Goal: Check status: Check status

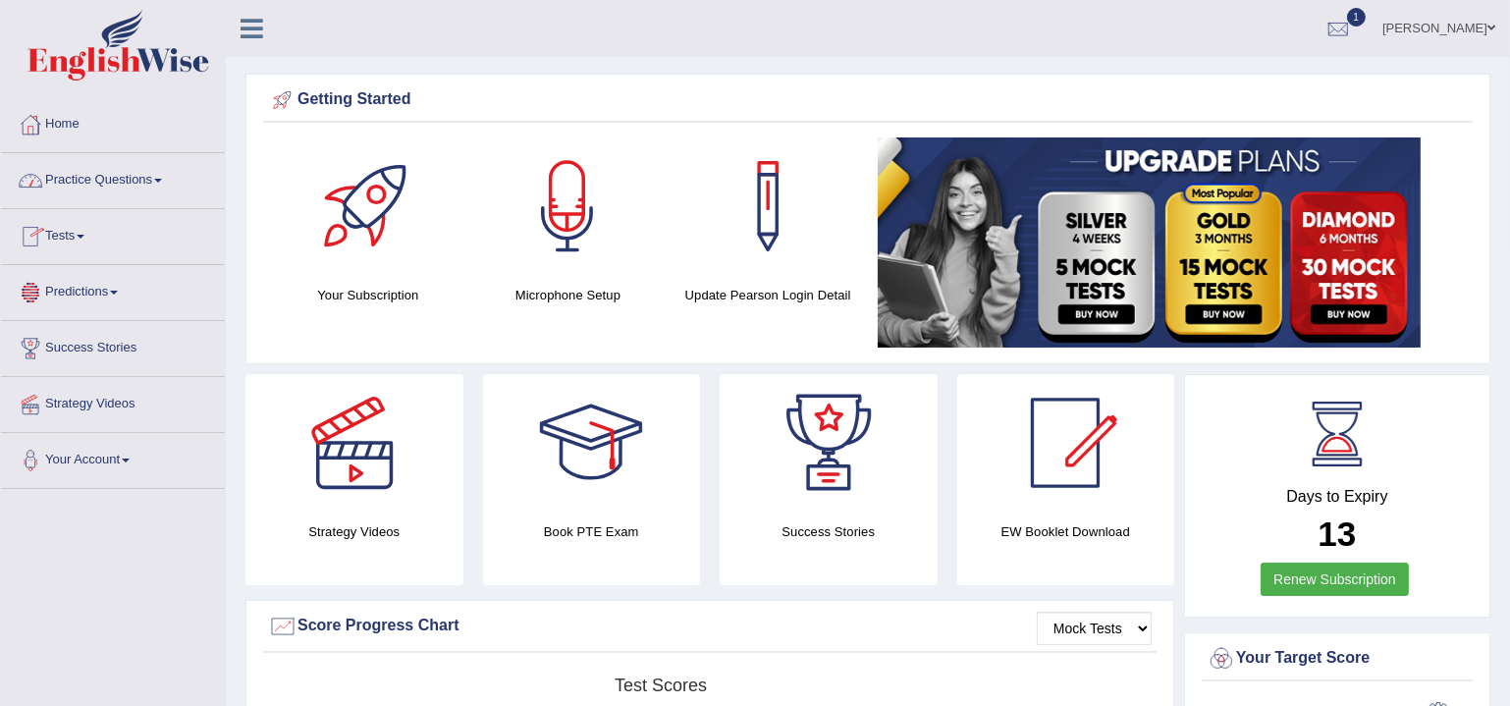
click at [82, 244] on link "Tests" at bounding box center [113, 233] width 224 height 49
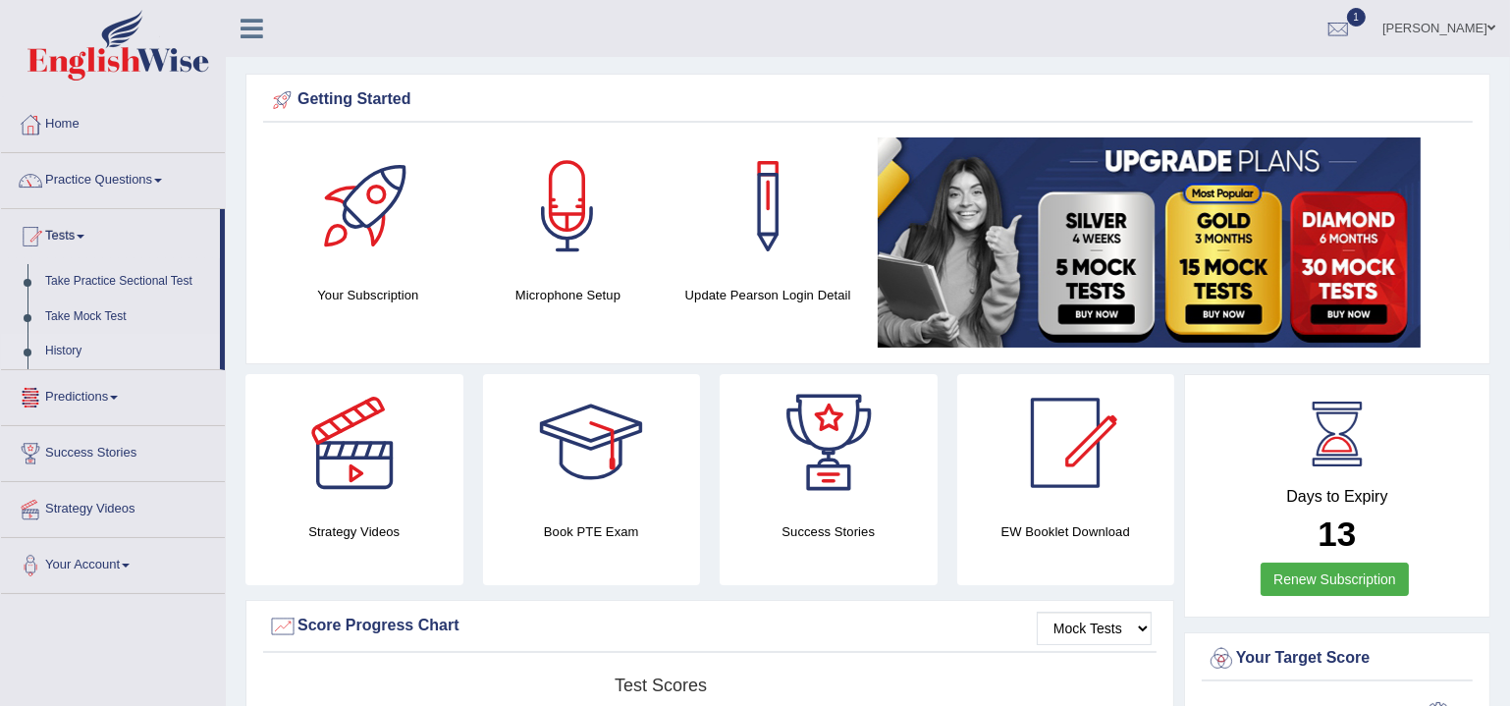
click at [78, 348] on link "History" at bounding box center [128, 351] width 184 height 35
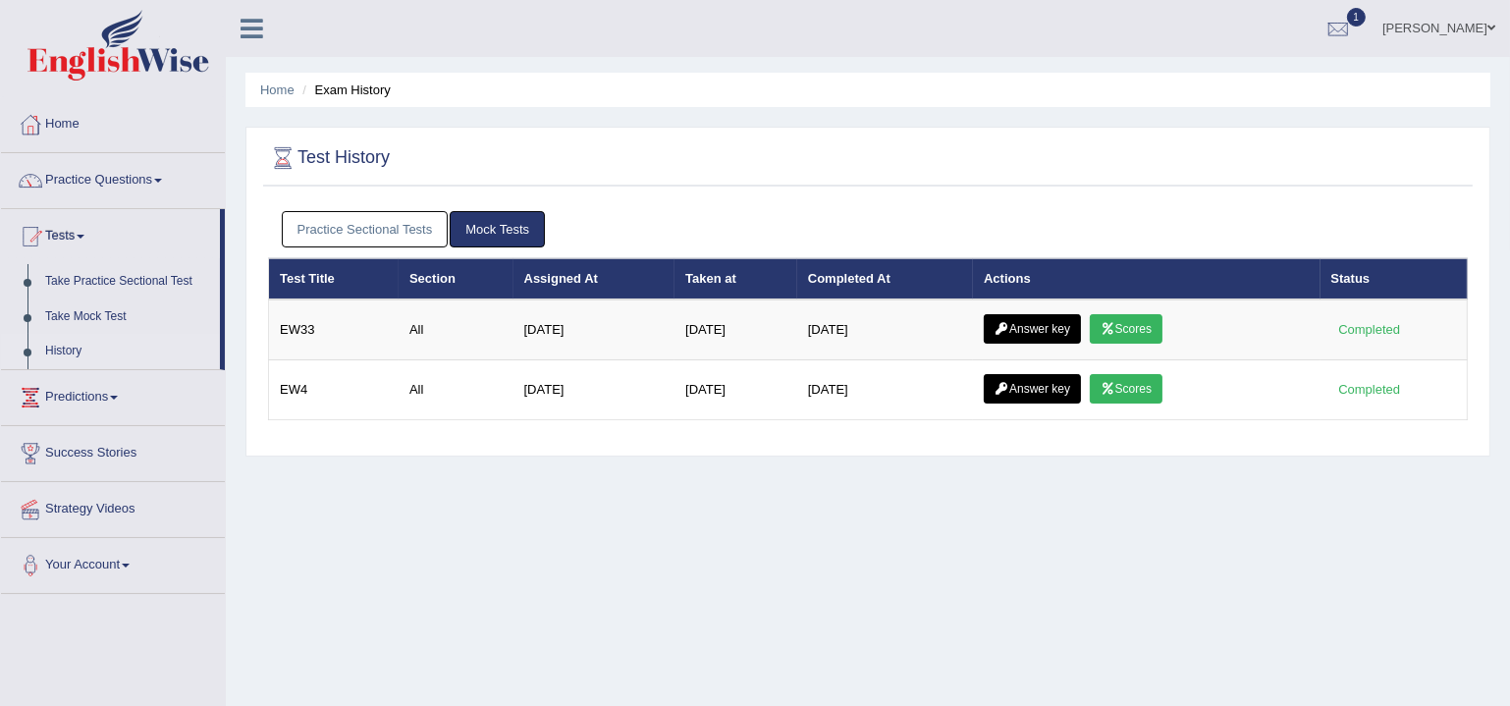
click at [525, 227] on link "Mock Tests" at bounding box center [497, 229] width 95 height 36
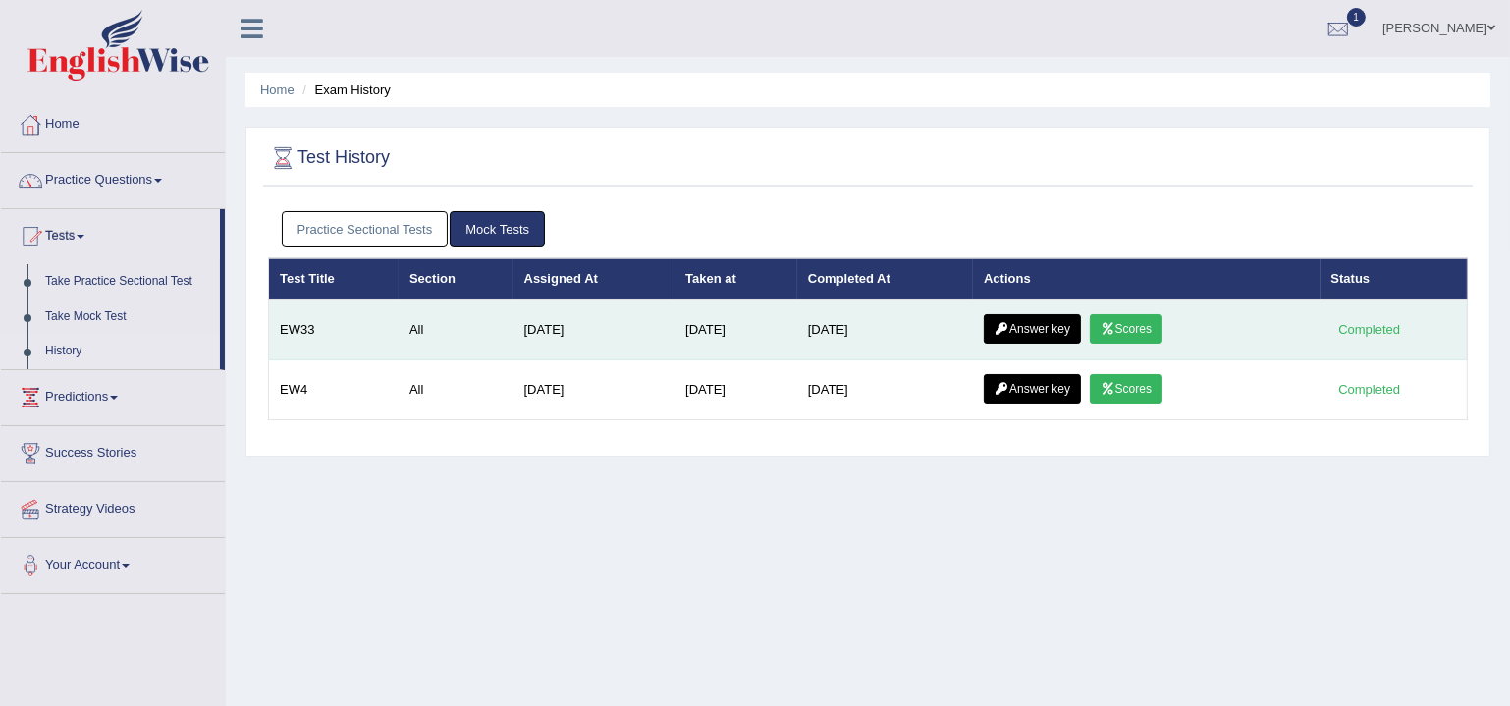
click at [1163, 322] on link "Scores" at bounding box center [1126, 328] width 73 height 29
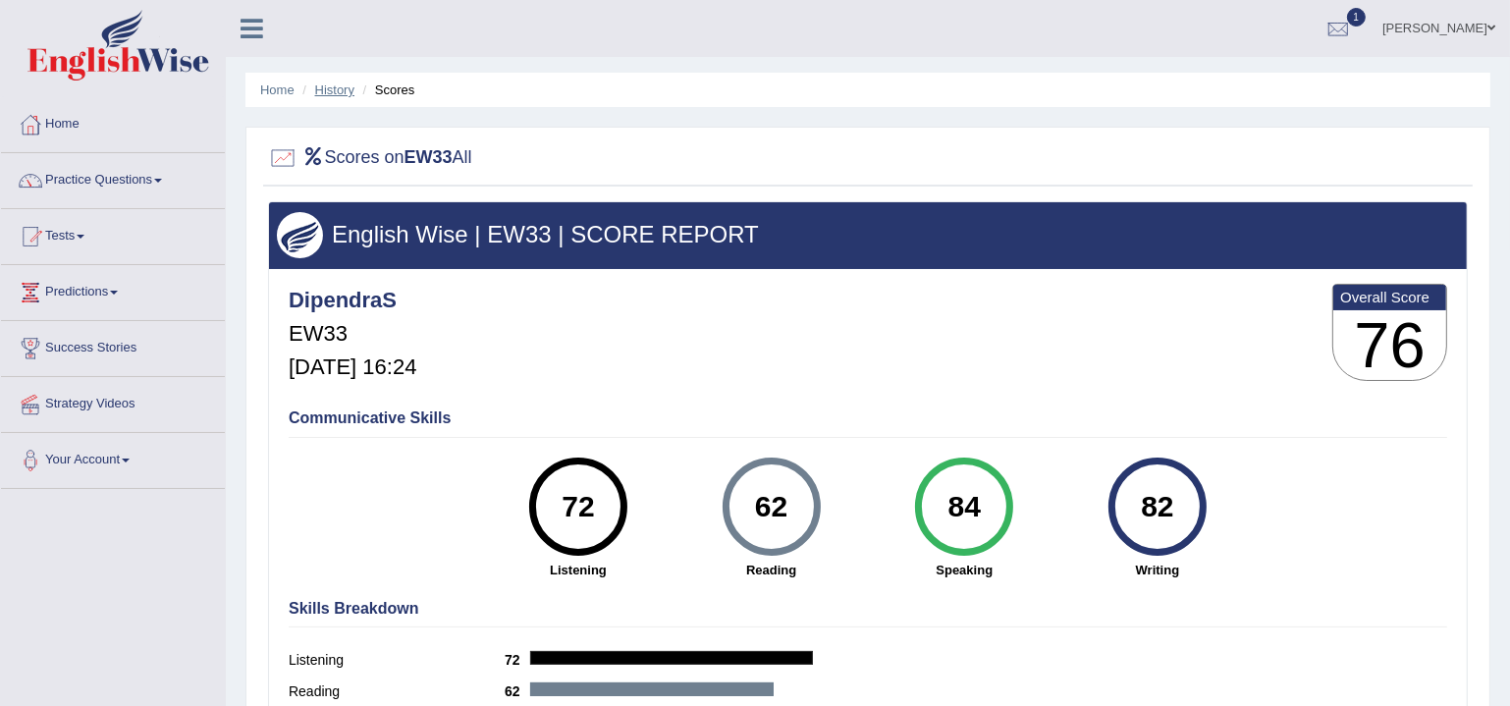
click at [324, 87] on link "History" at bounding box center [334, 89] width 39 height 15
click at [1110, 355] on div "DipendraS EW33 Aug 24, 2025, 16:24 Overall Score 76" at bounding box center [868, 337] width 1169 height 117
click at [341, 89] on link "History" at bounding box center [334, 89] width 39 height 15
click at [99, 57] on img at bounding box center [118, 45] width 182 height 71
click at [74, 66] on img at bounding box center [118, 45] width 182 height 71
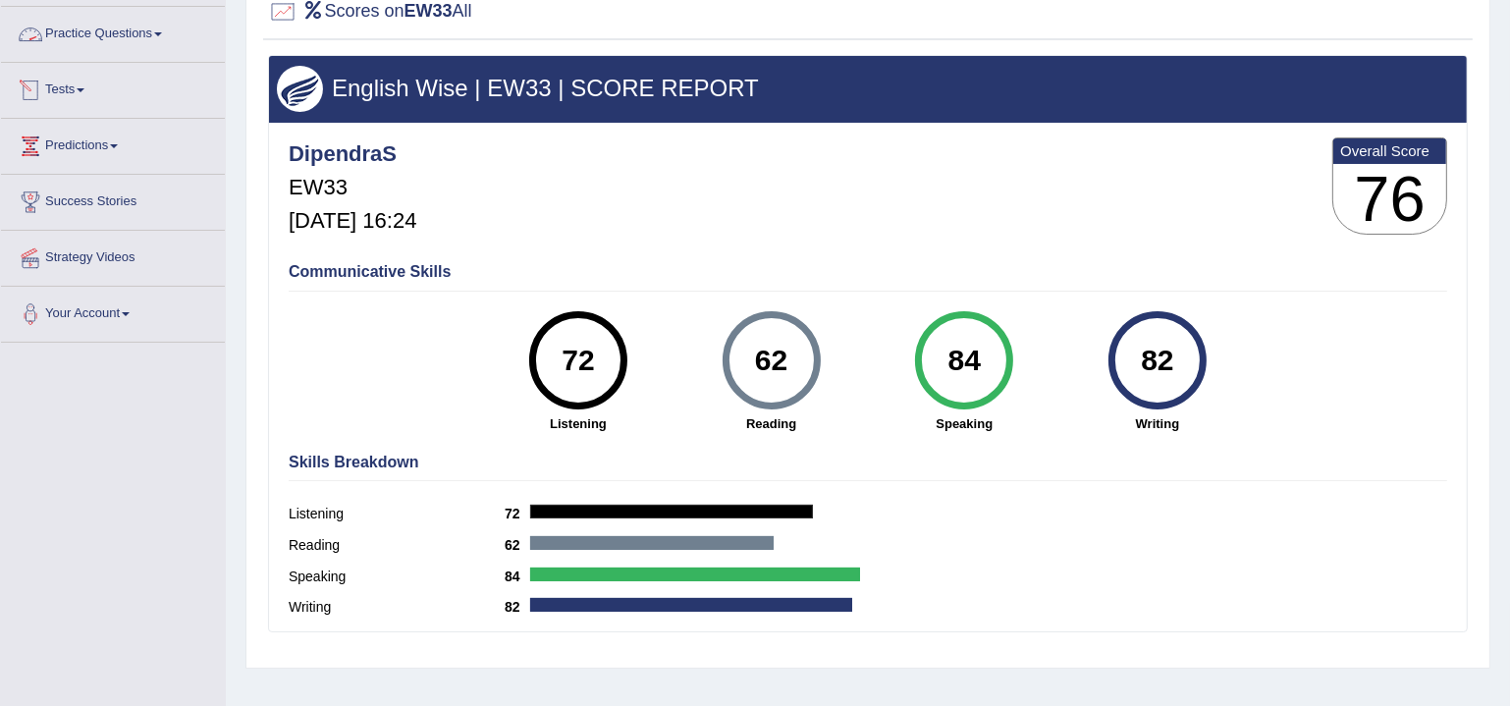
scroll to position [178, 0]
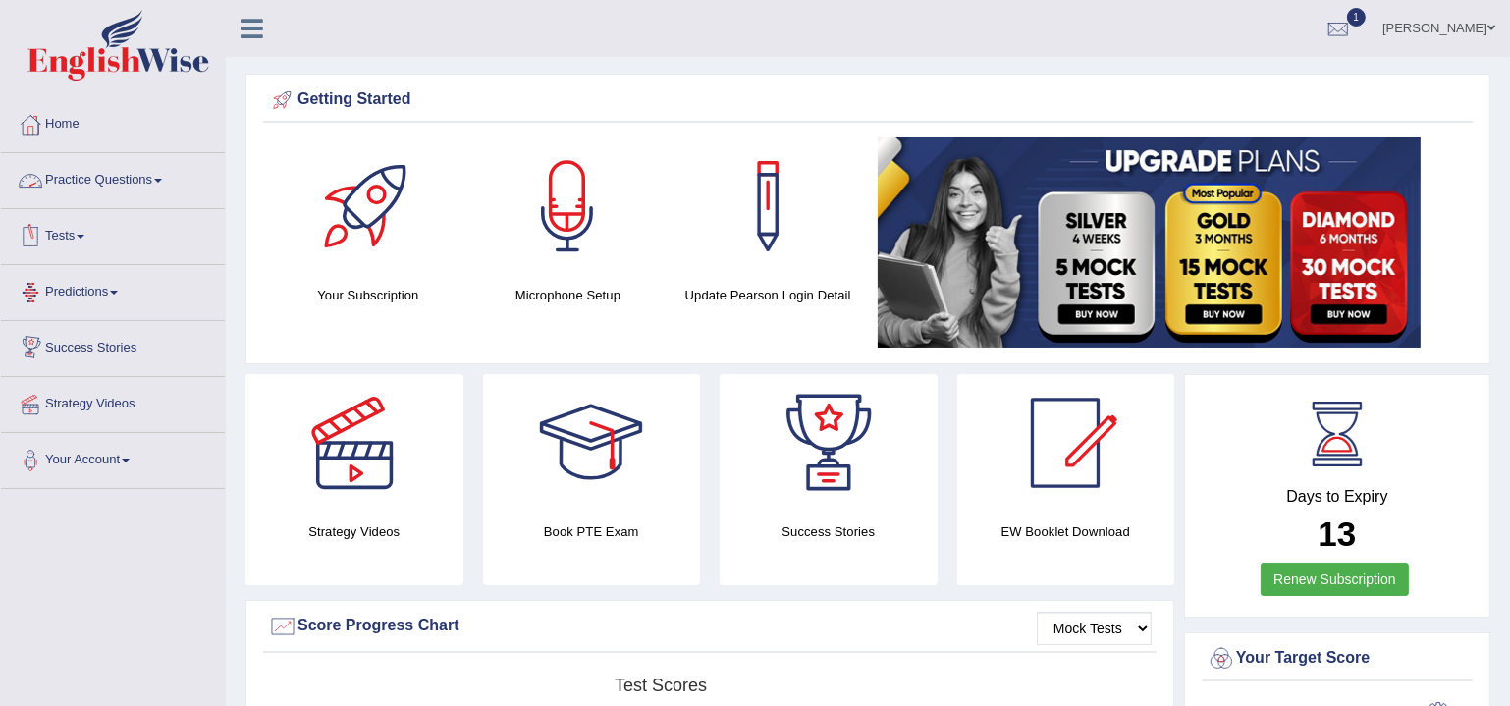
click at [60, 182] on link "Practice Questions" at bounding box center [113, 177] width 224 height 49
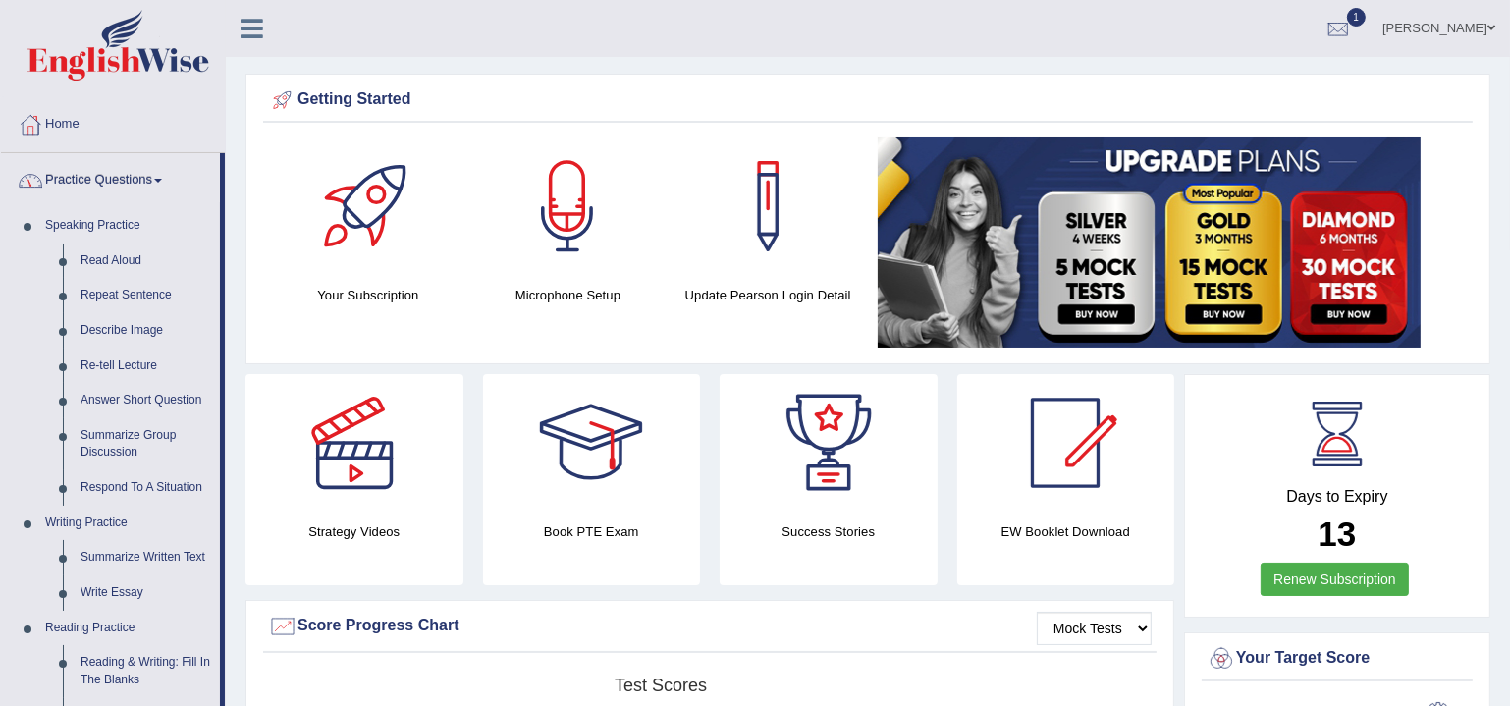
click at [60, 182] on link "Practice Questions" at bounding box center [110, 177] width 219 height 49
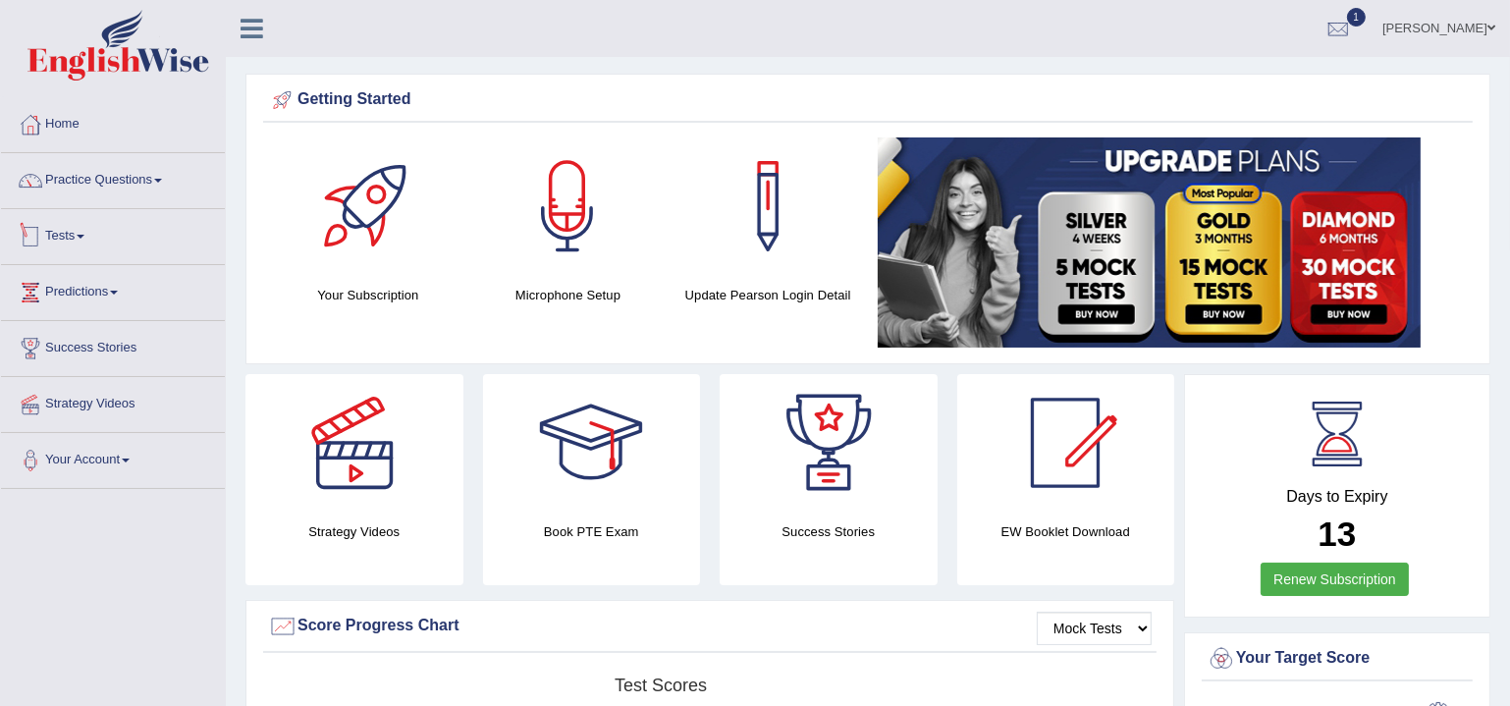
click at [73, 231] on link "Tests" at bounding box center [113, 233] width 224 height 49
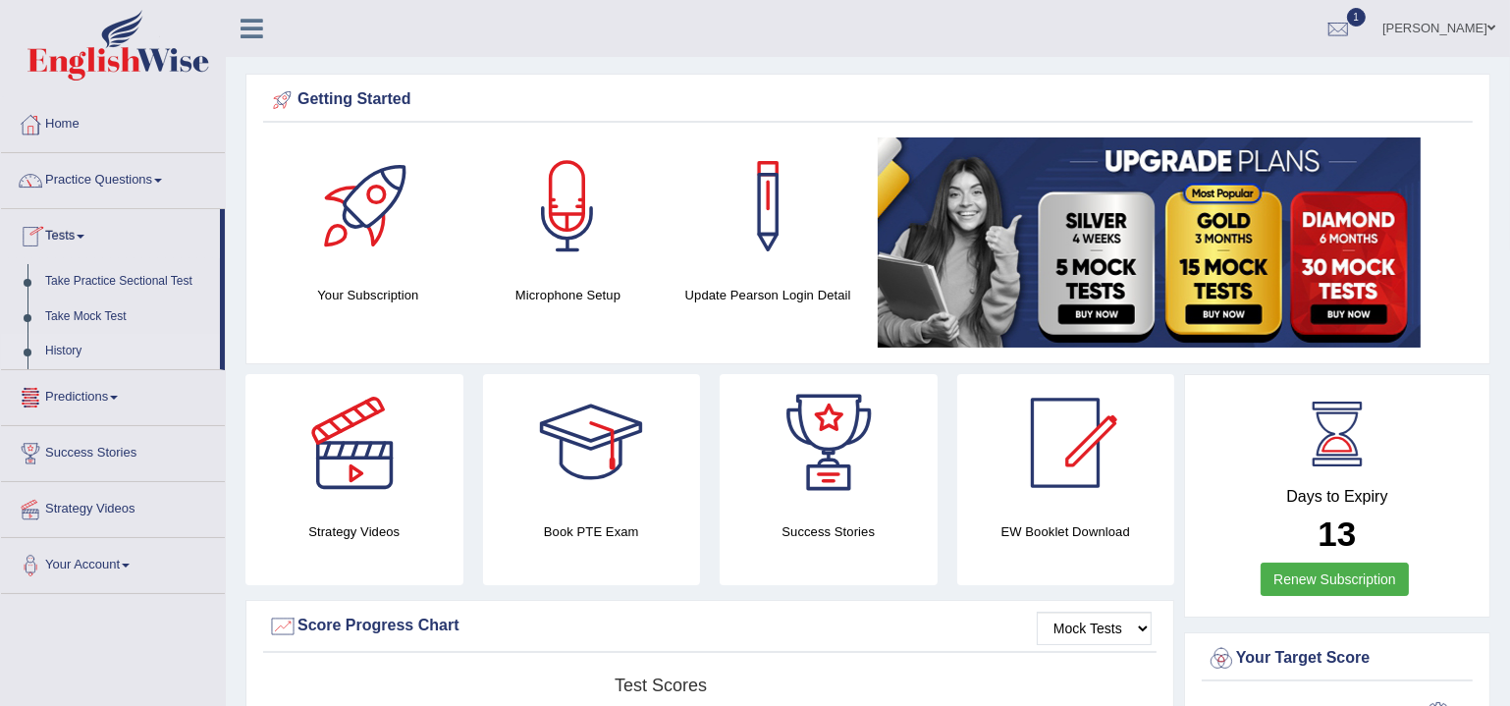
click at [71, 348] on link "History" at bounding box center [128, 351] width 184 height 35
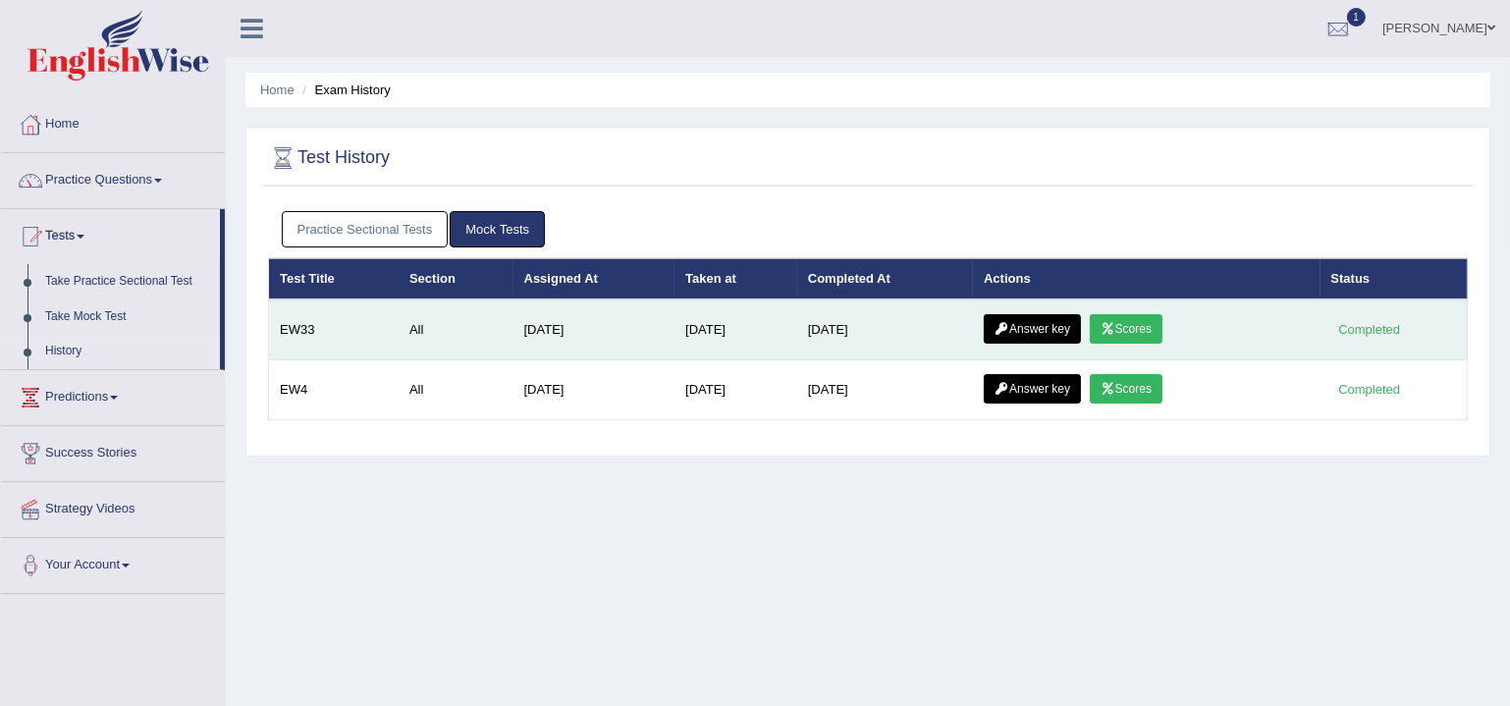
click at [1069, 325] on link "Answer key" at bounding box center [1032, 328] width 97 height 29
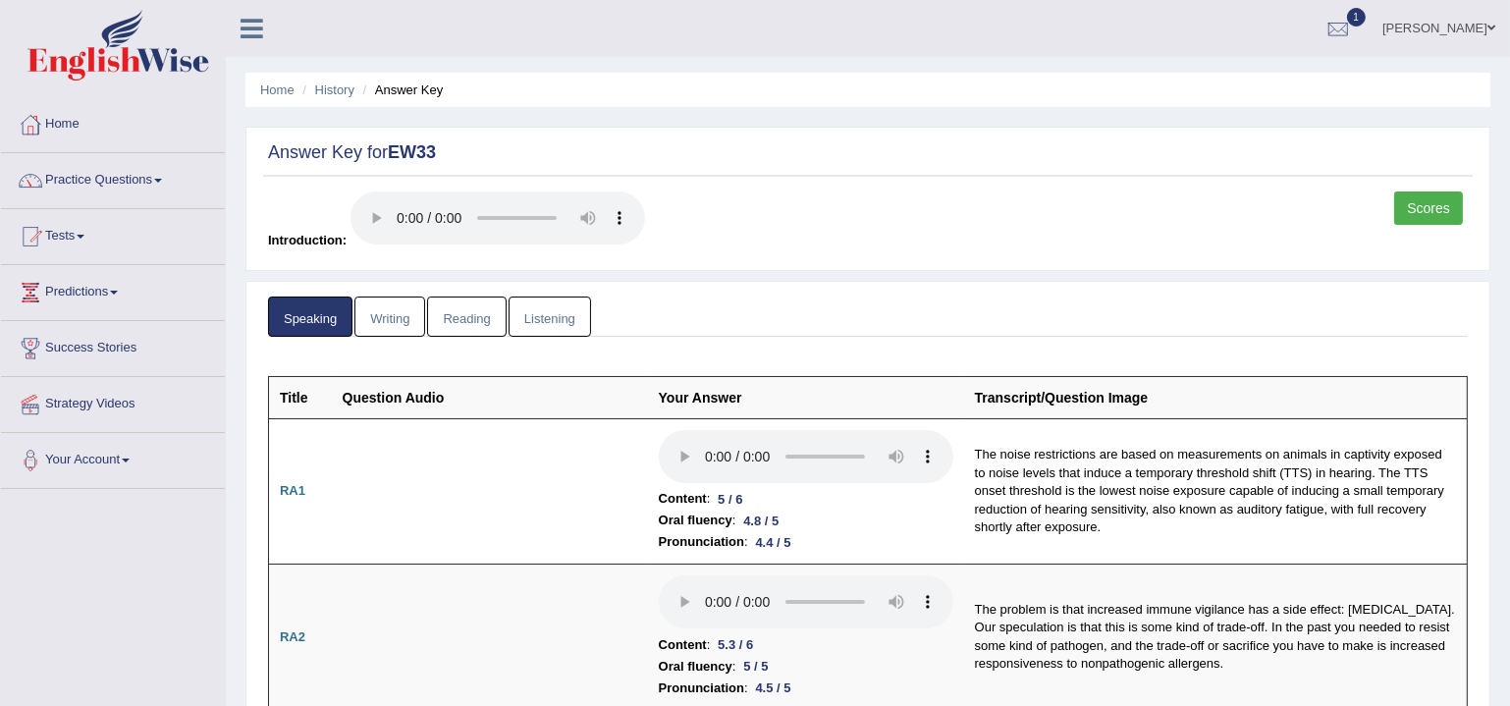
click at [388, 315] on link "Writing" at bounding box center [390, 317] width 71 height 40
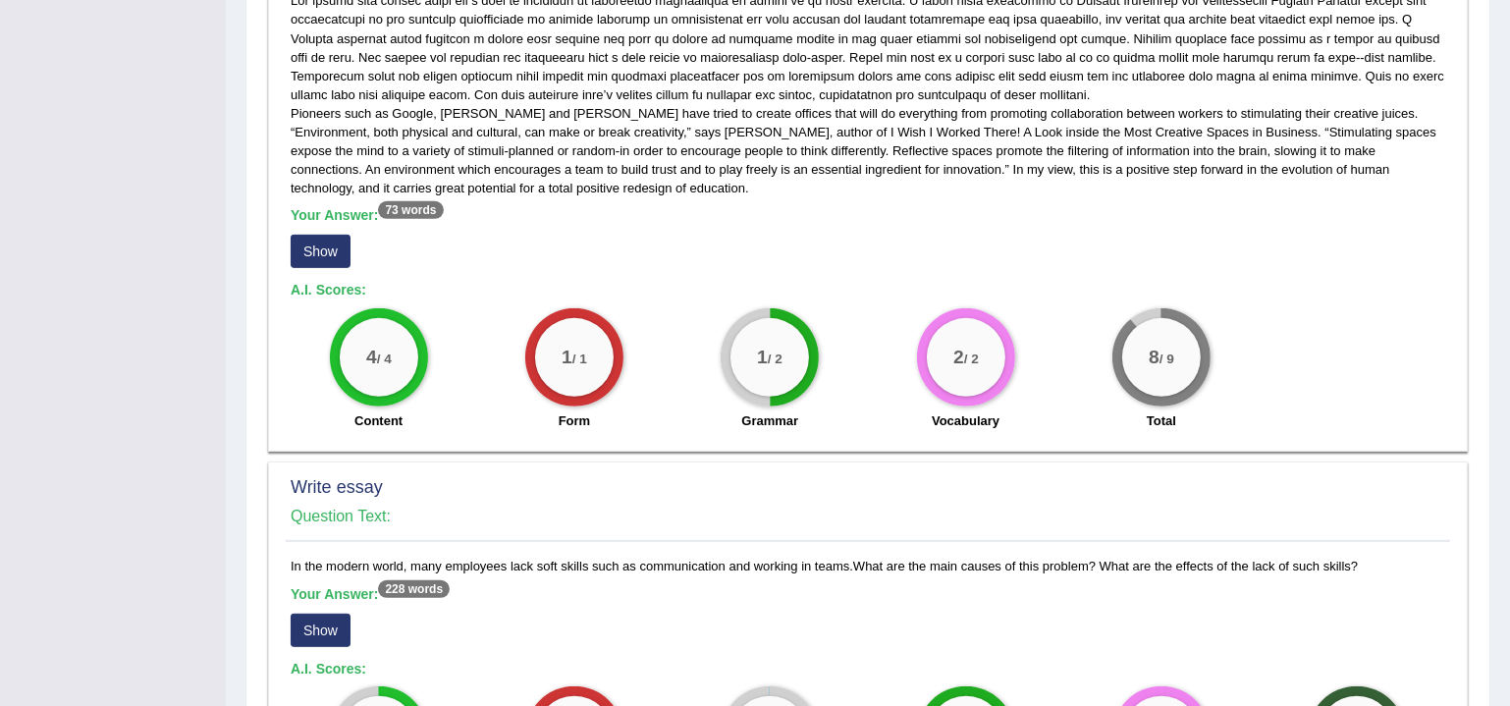
scroll to position [1070, 0]
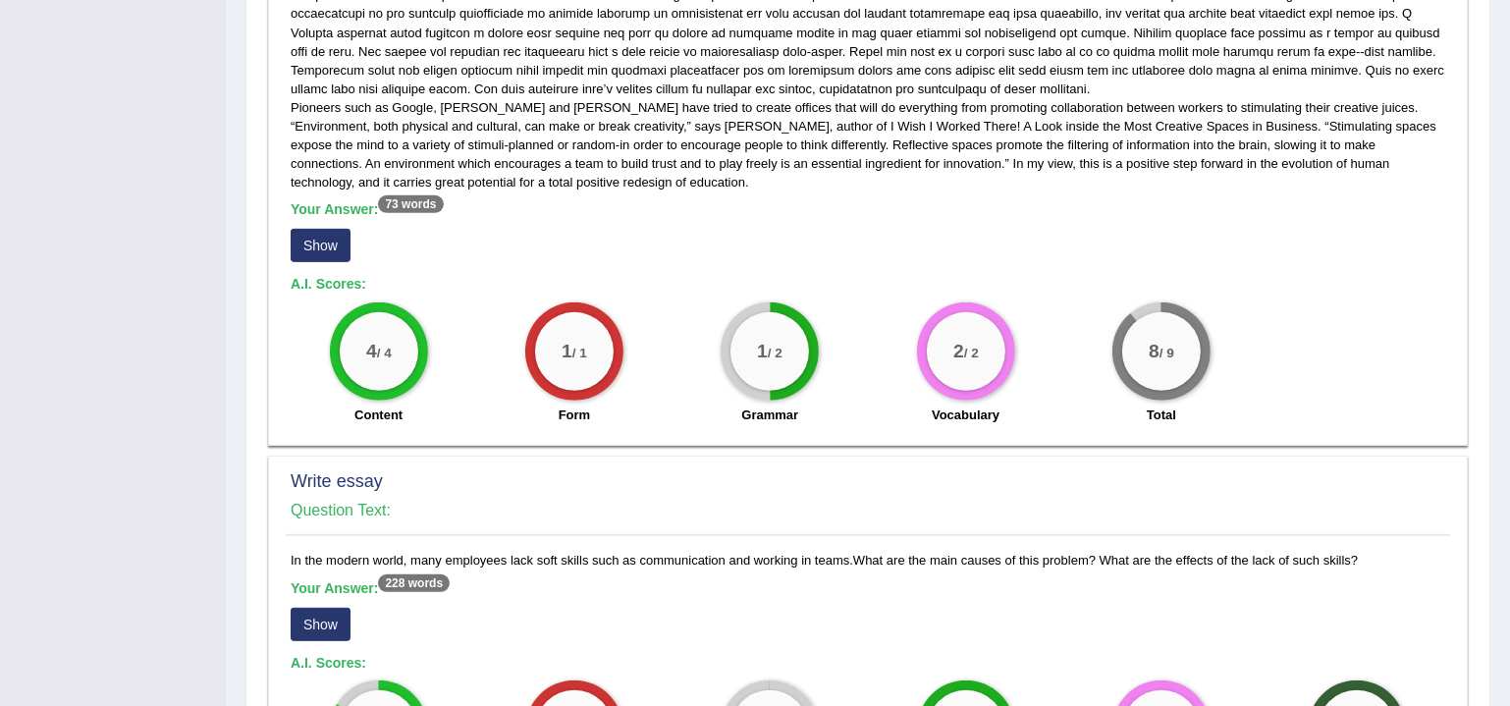
click at [313, 229] on button "Show" at bounding box center [321, 245] width 60 height 33
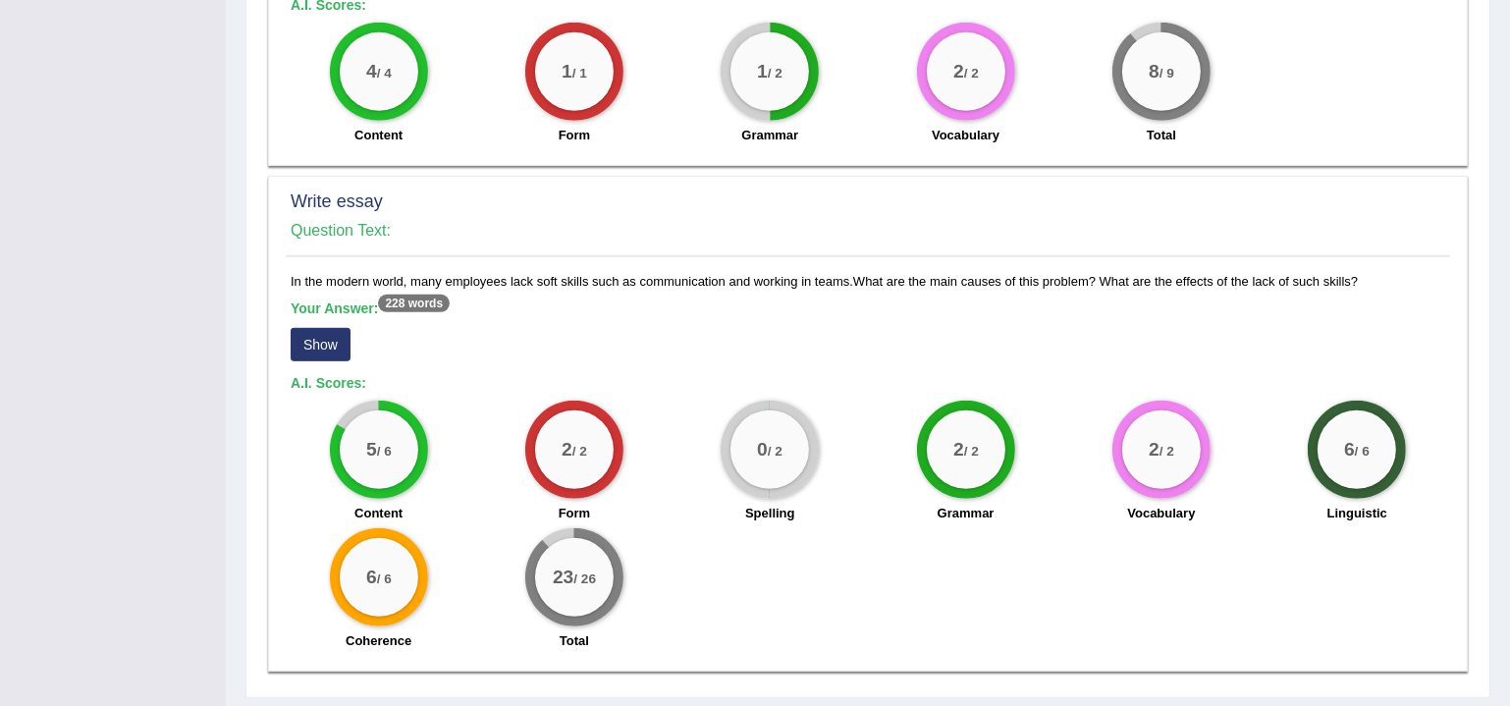
scroll to position [1401, 0]
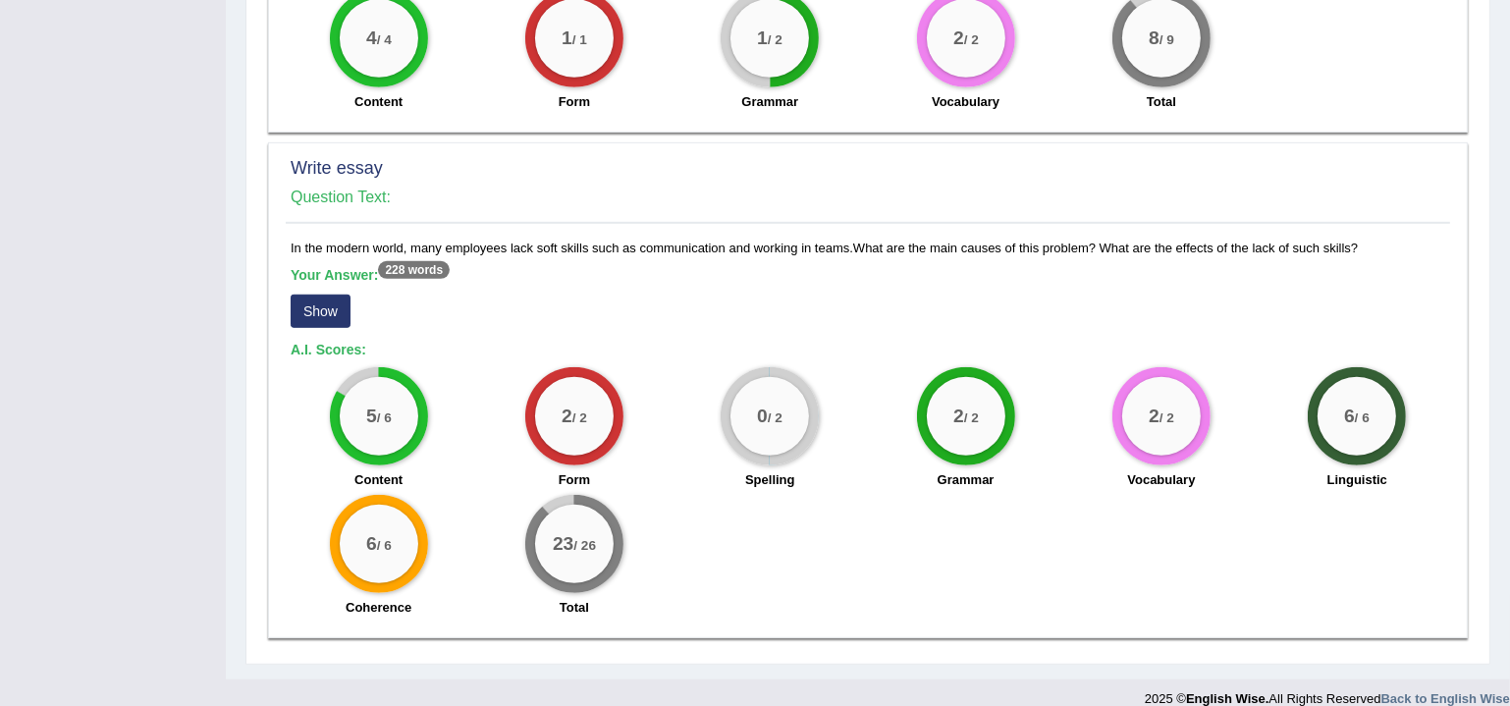
click at [317, 295] on button "Show" at bounding box center [321, 311] width 60 height 33
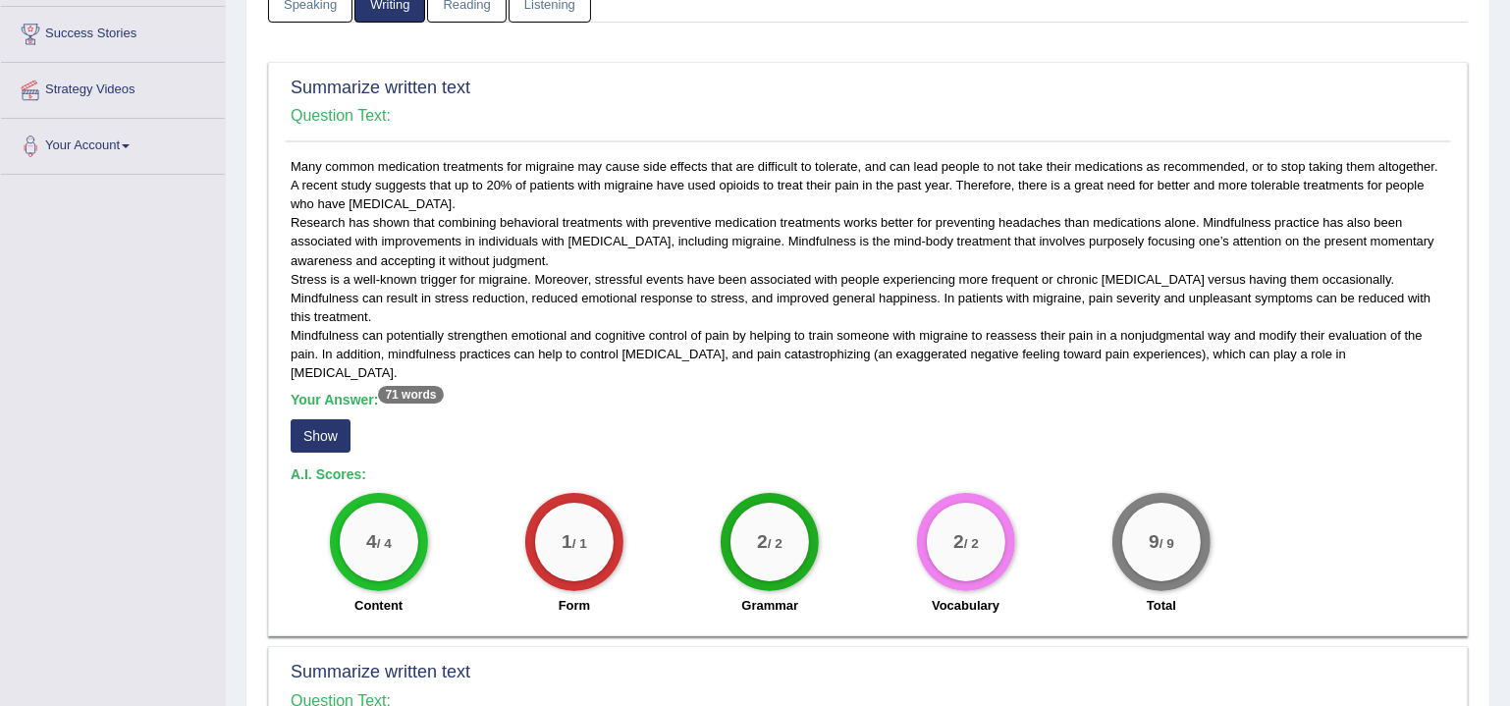
scroll to position [101, 0]
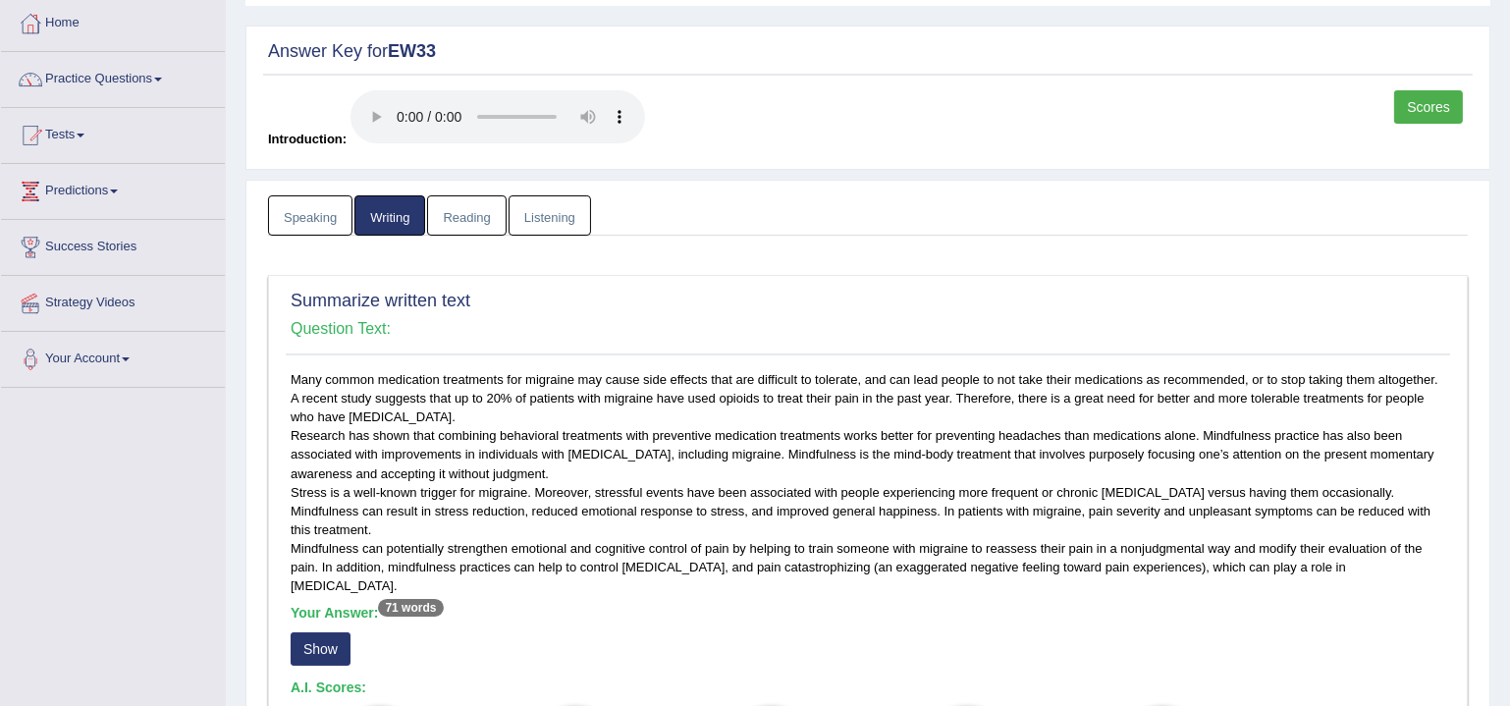
click at [464, 213] on link "Reading" at bounding box center [466, 215] width 79 height 40
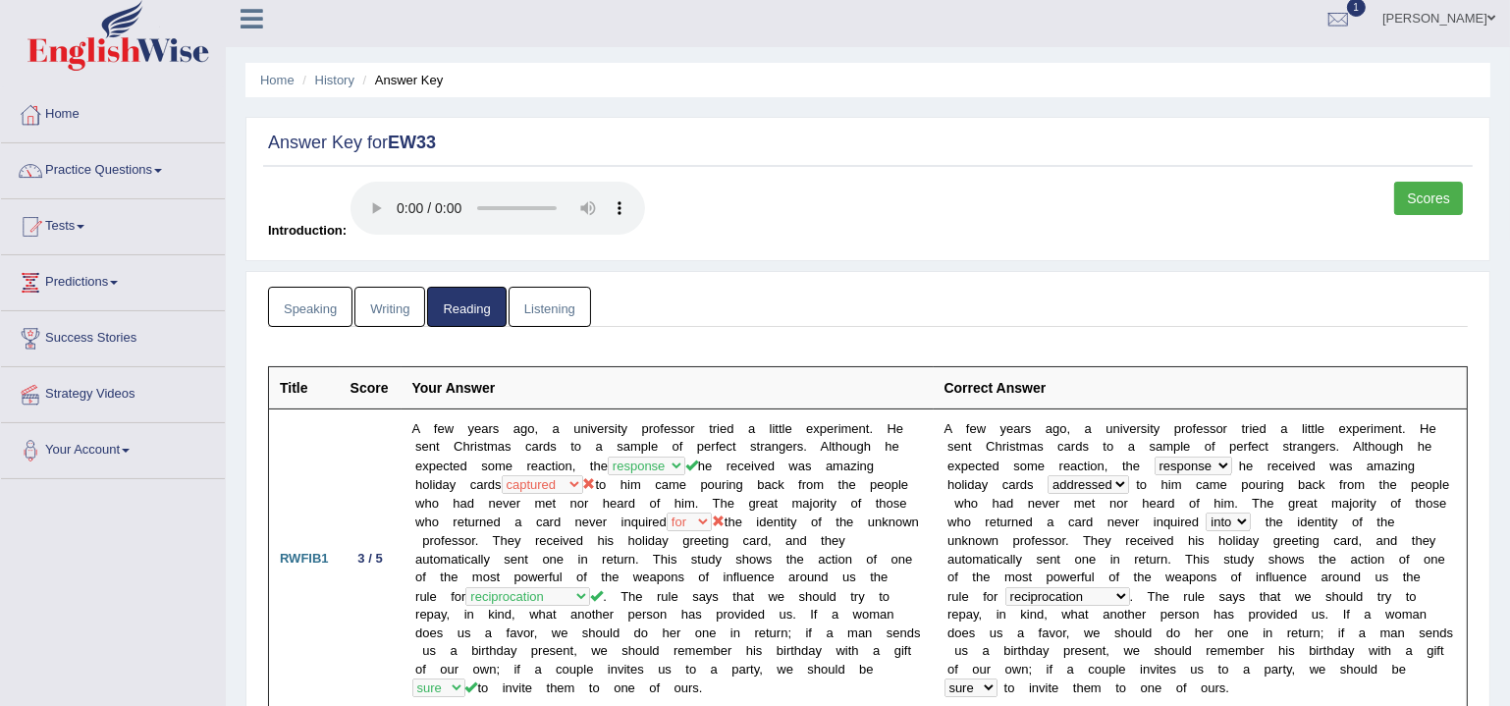
scroll to position [0, 0]
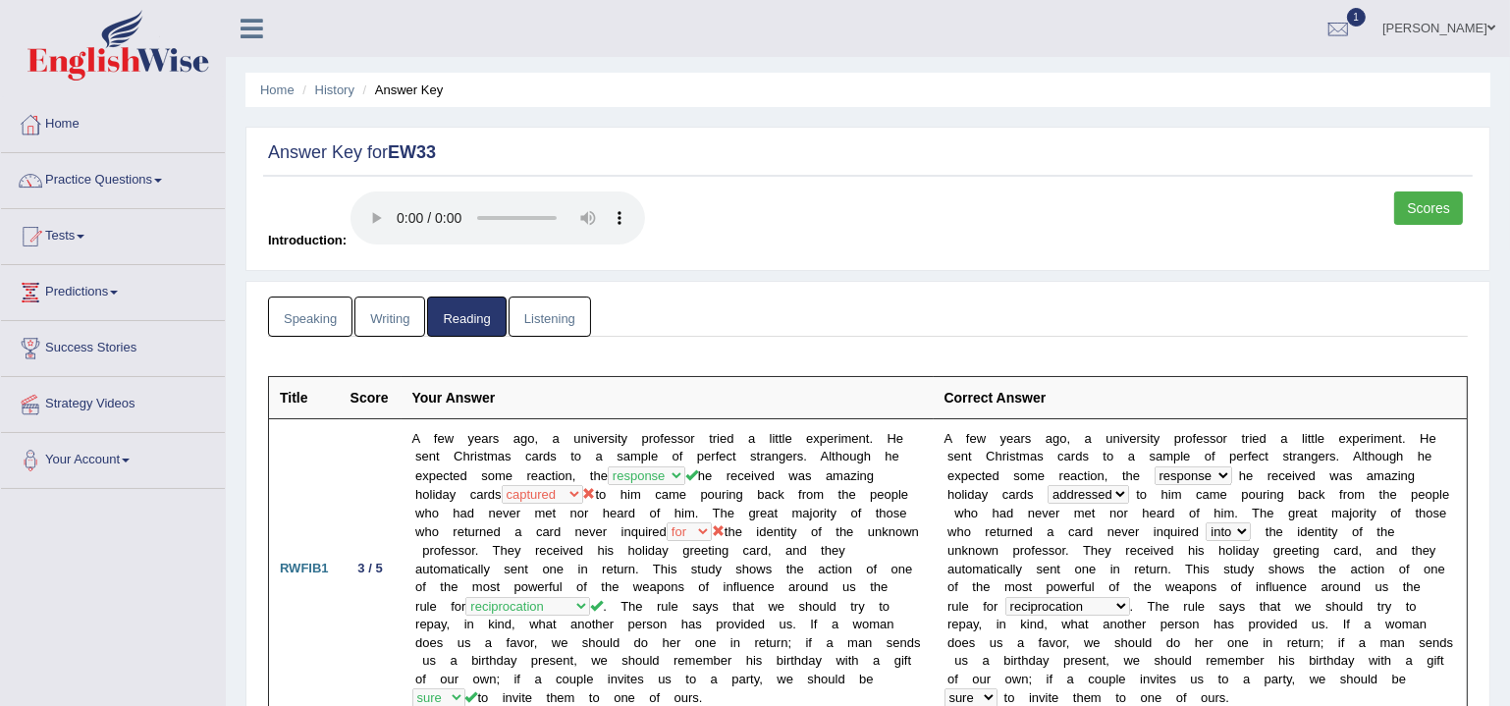
click at [536, 317] on link "Listening" at bounding box center [550, 317] width 82 height 40
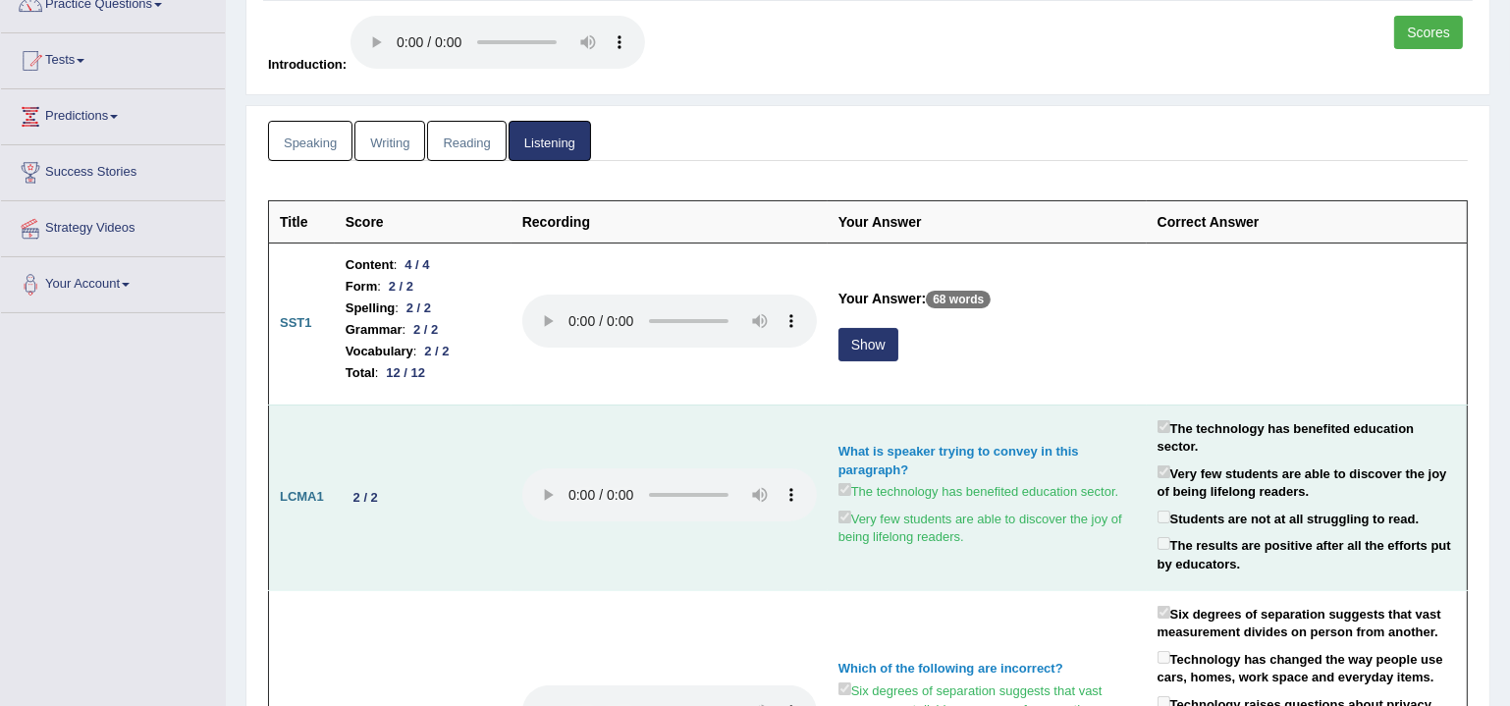
scroll to position [178, 0]
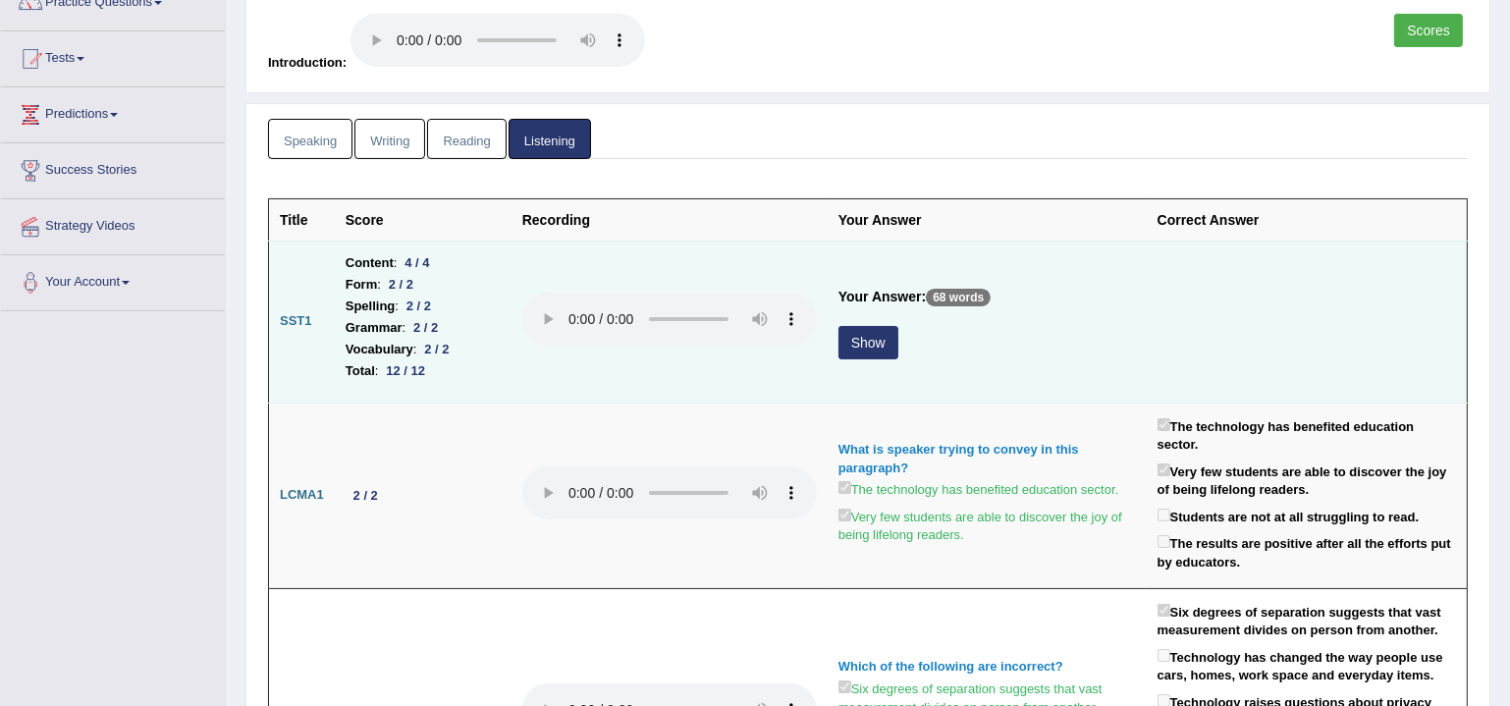
click at [867, 336] on button "Show" at bounding box center [869, 342] width 60 height 33
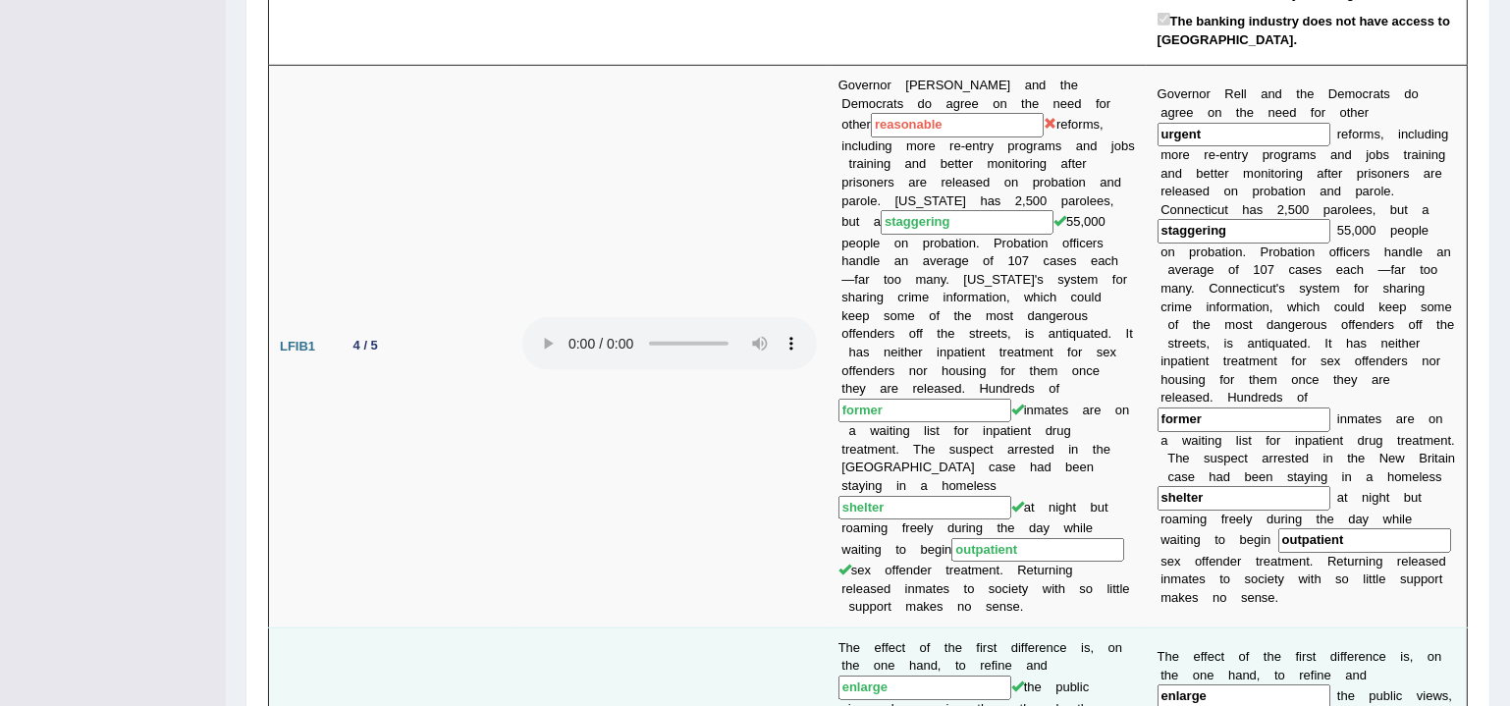
scroll to position [0, 0]
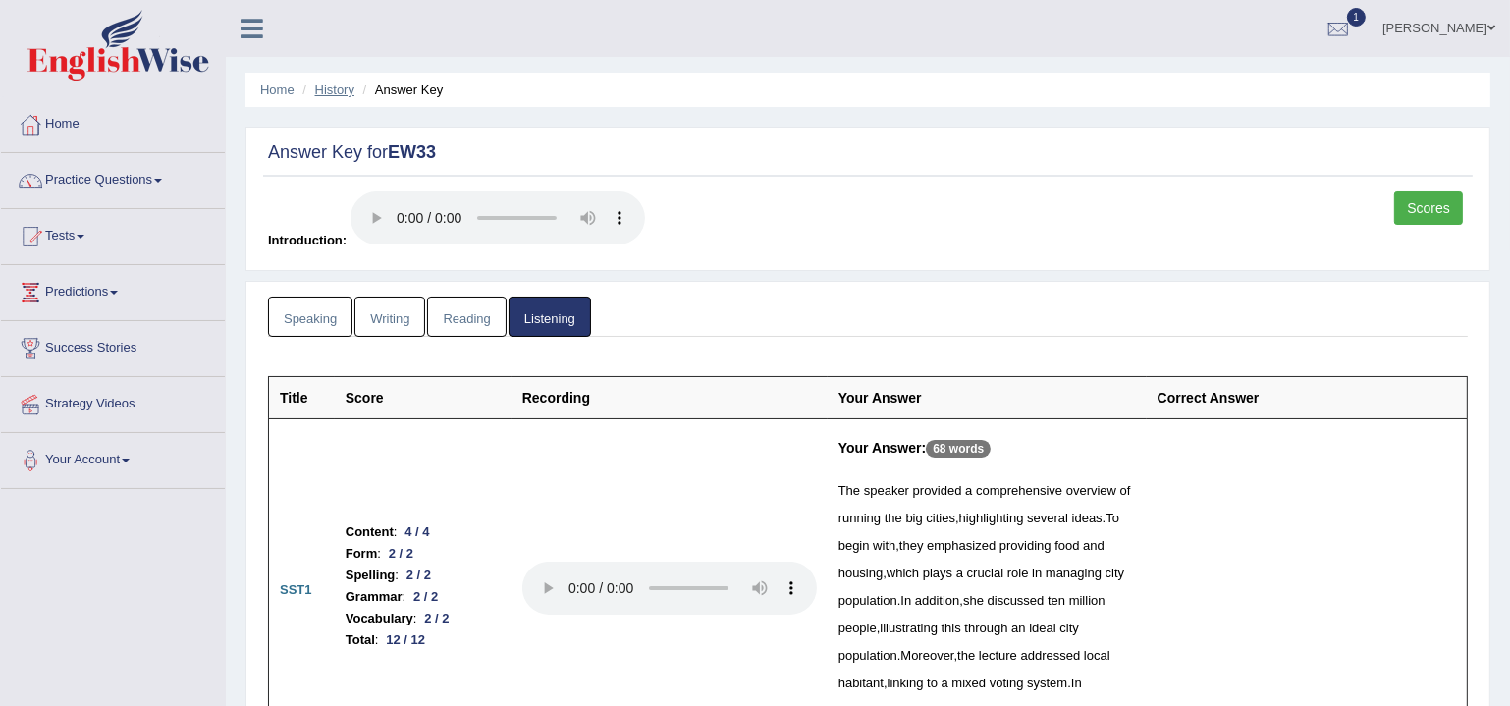
click at [341, 82] on link "History" at bounding box center [334, 89] width 39 height 15
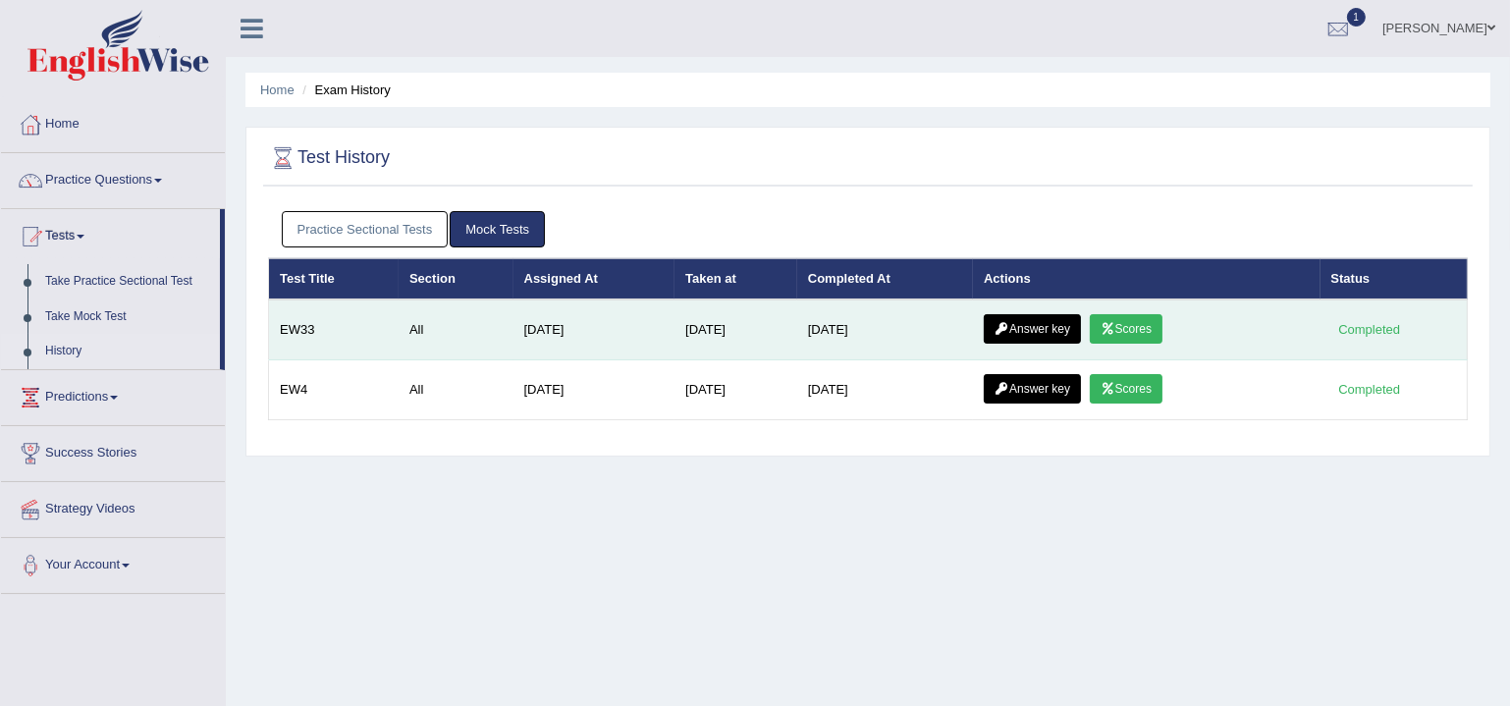
drag, startPoint x: 0, startPoint y: 0, endPoint x: 1159, endPoint y: 331, distance: 1205.1
click at [1159, 331] on link "Scores" at bounding box center [1126, 328] width 73 height 29
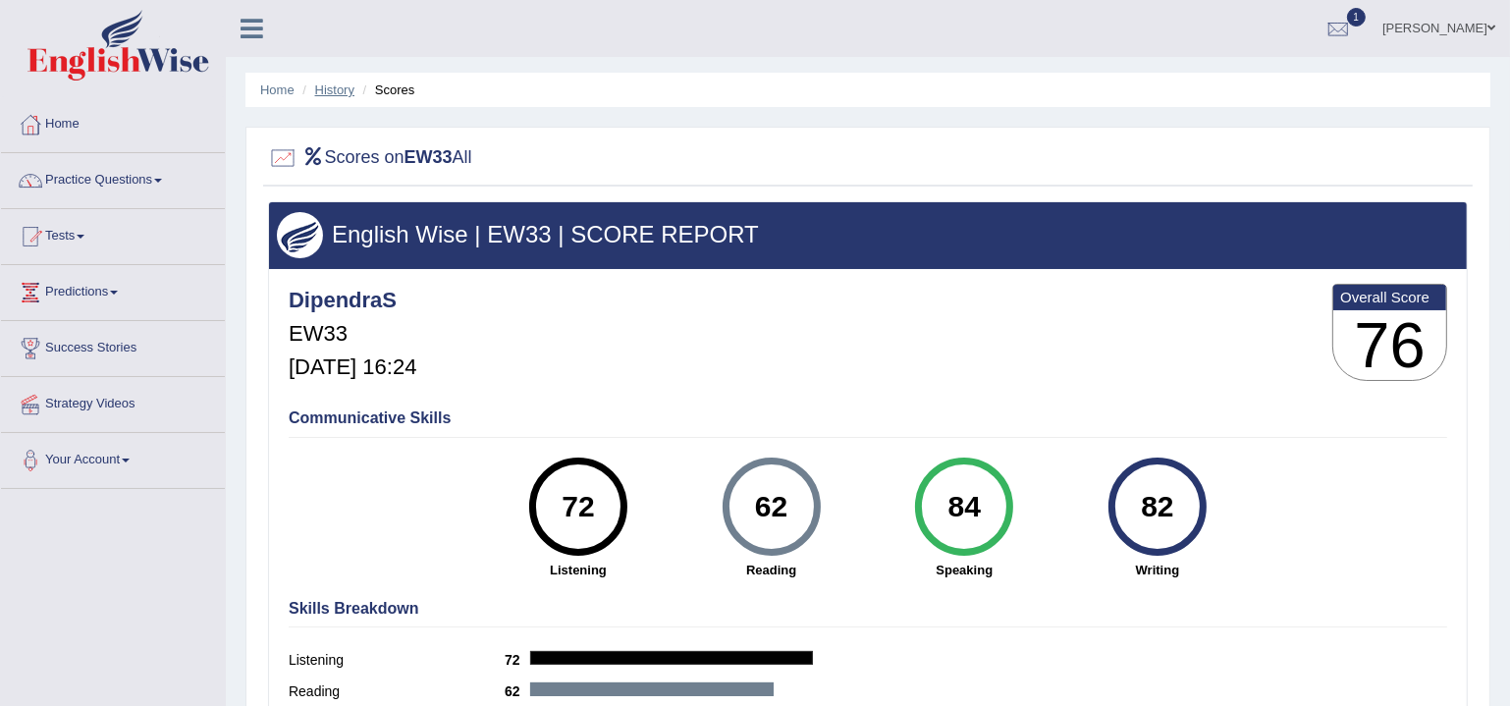
click at [329, 86] on link "History" at bounding box center [334, 89] width 39 height 15
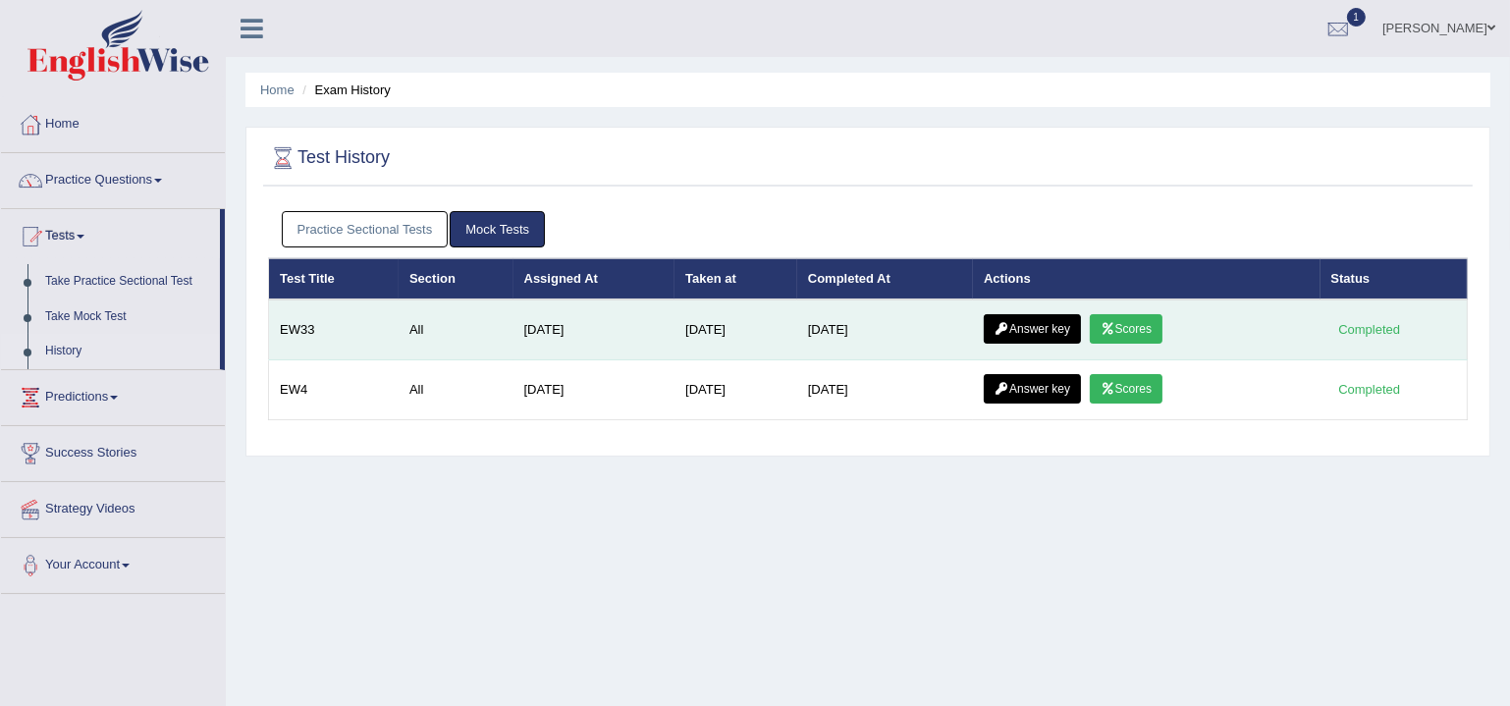
click at [1059, 327] on link "Answer key" at bounding box center [1032, 328] width 97 height 29
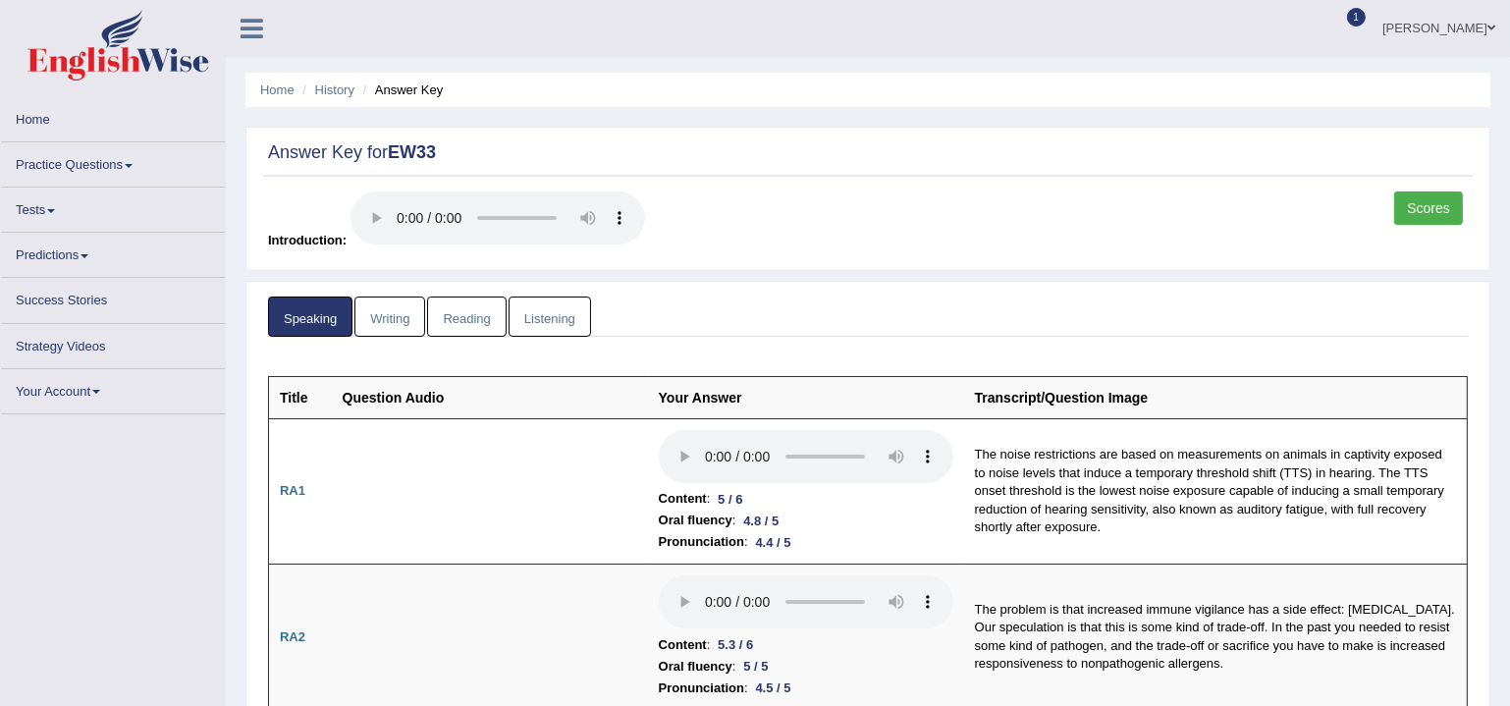
click at [547, 314] on link "Listening" at bounding box center [550, 317] width 82 height 40
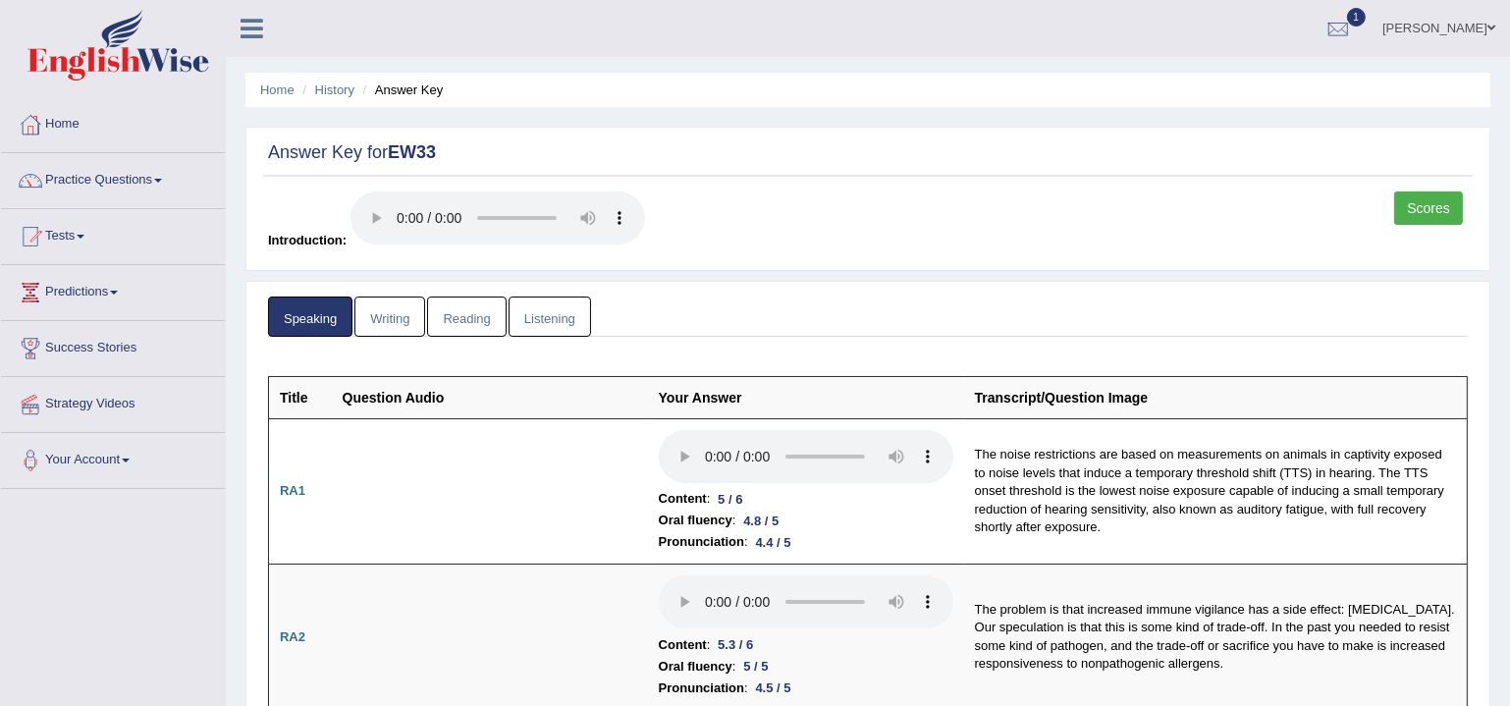
click at [565, 316] on link "Listening" at bounding box center [550, 317] width 82 height 40
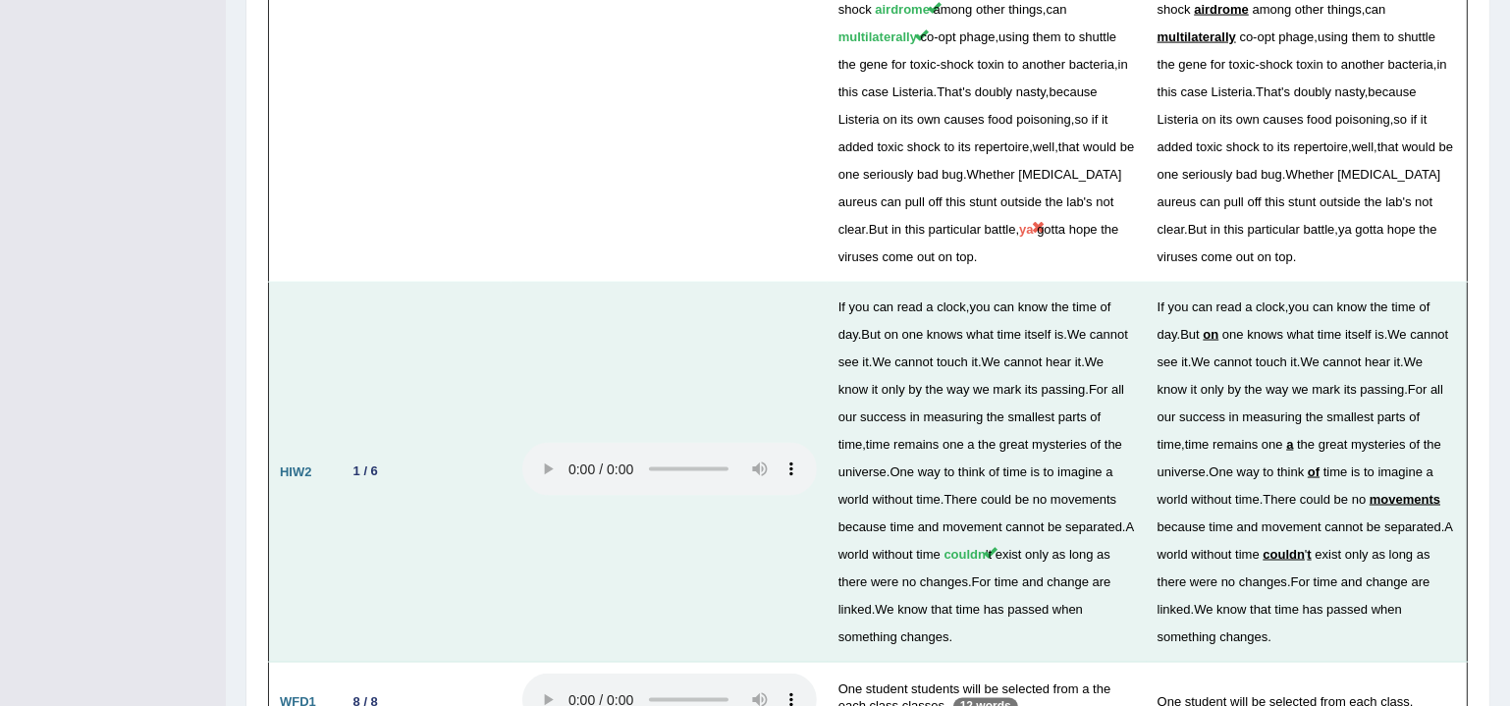
scroll to position [3390, 0]
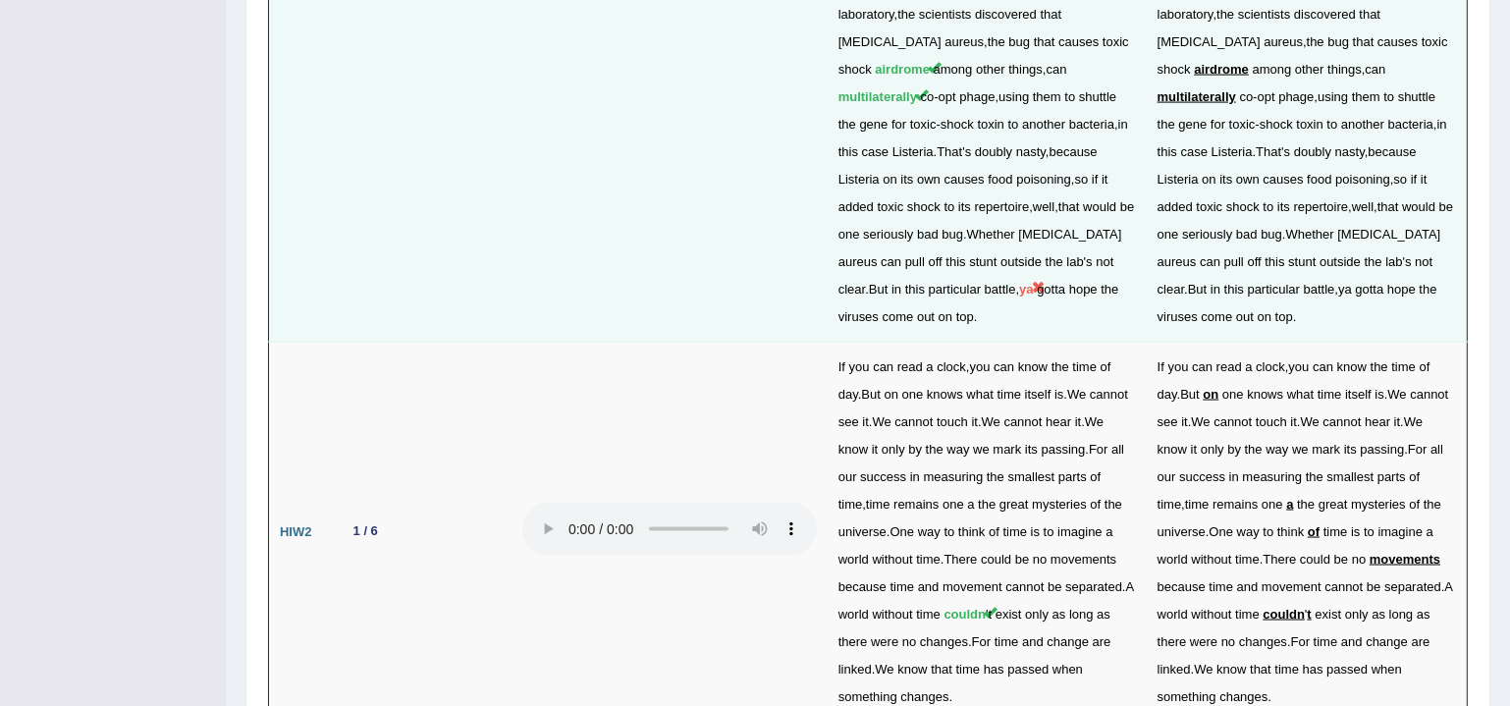
click at [1019, 282] on span "ya" at bounding box center [1026, 289] width 14 height 15
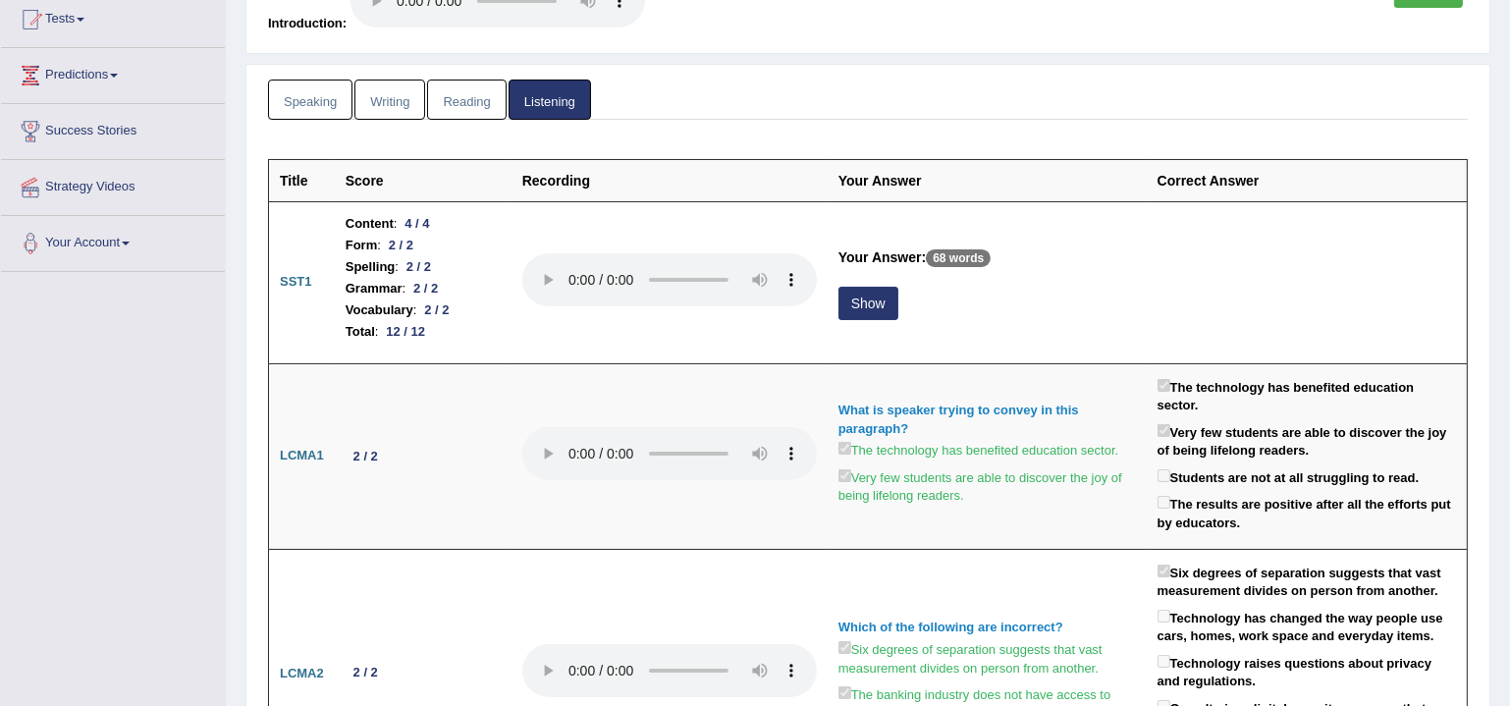
scroll to position [0, 0]
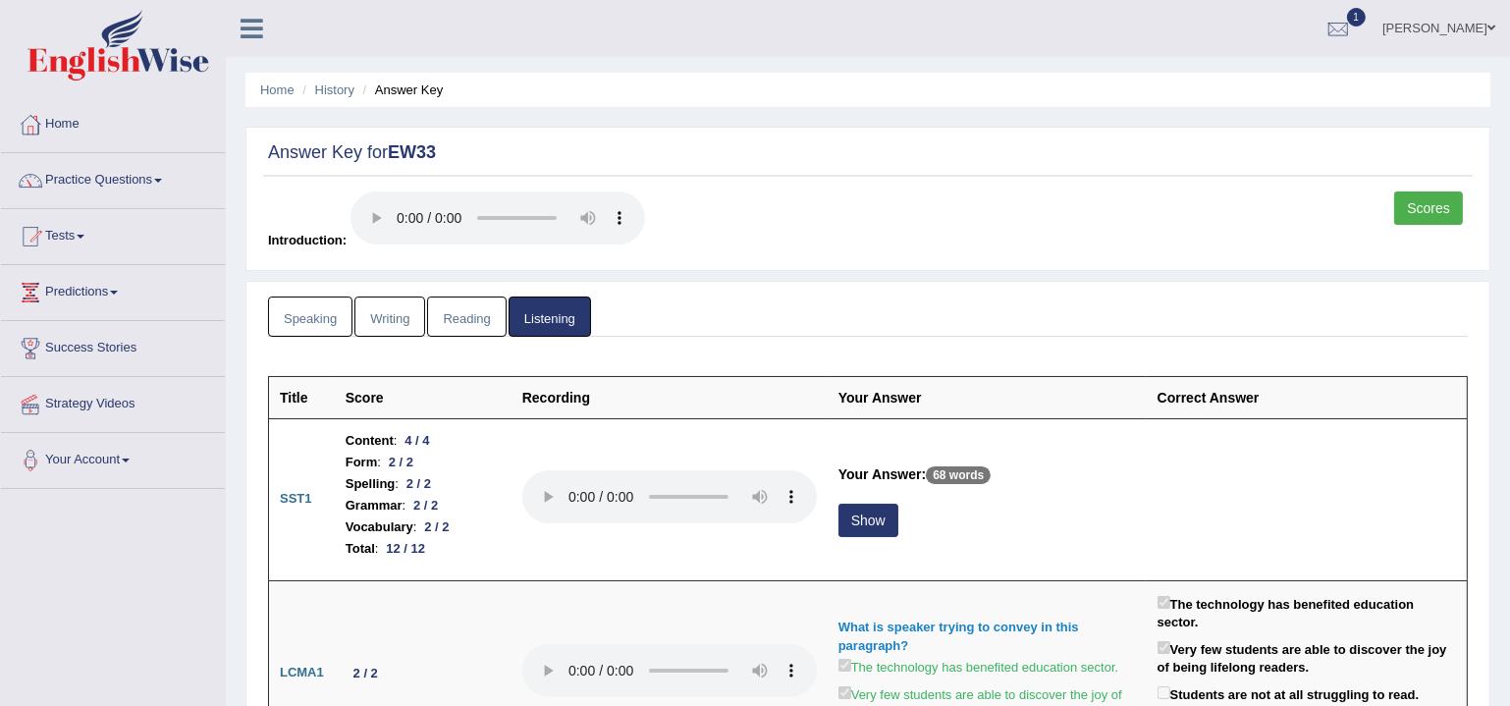
click at [461, 316] on link "Reading" at bounding box center [466, 317] width 79 height 40
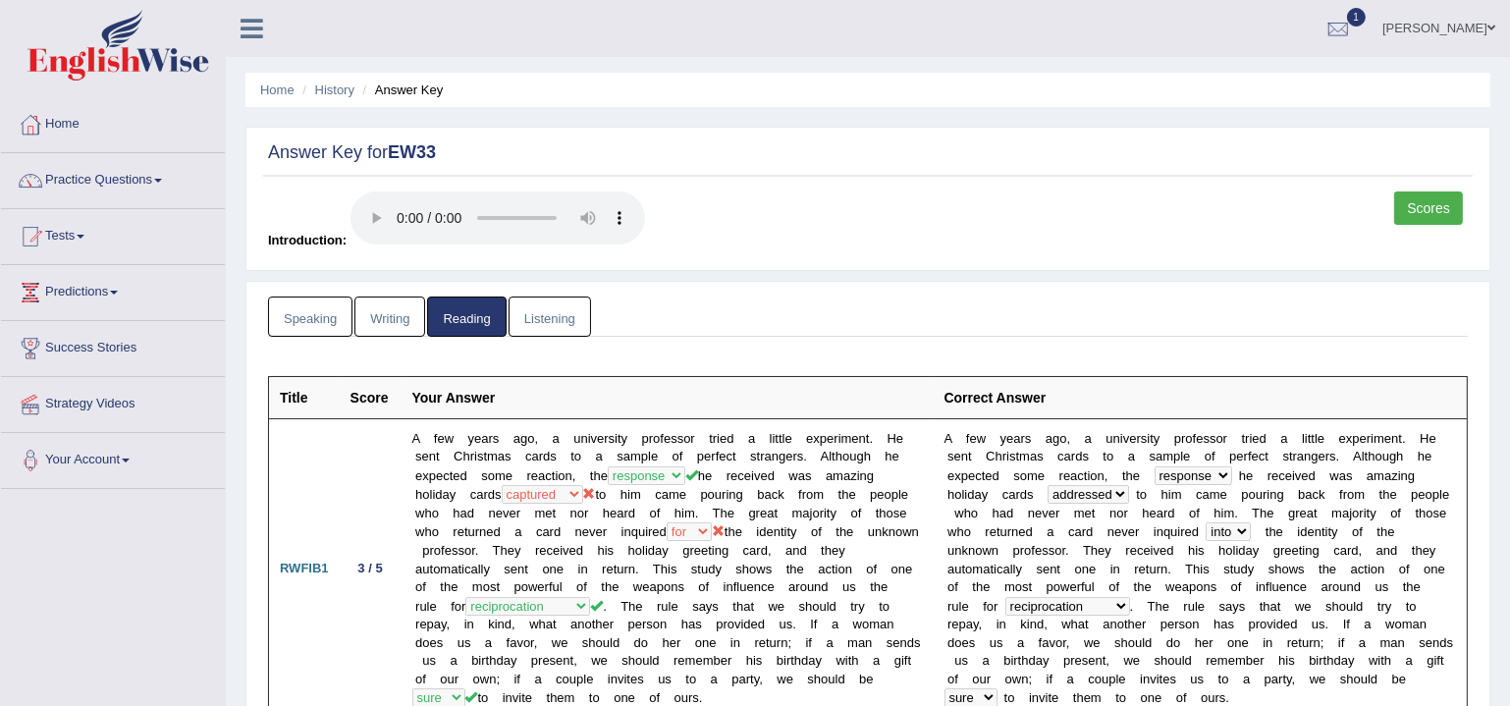
click at [397, 313] on link "Writing" at bounding box center [390, 317] width 71 height 40
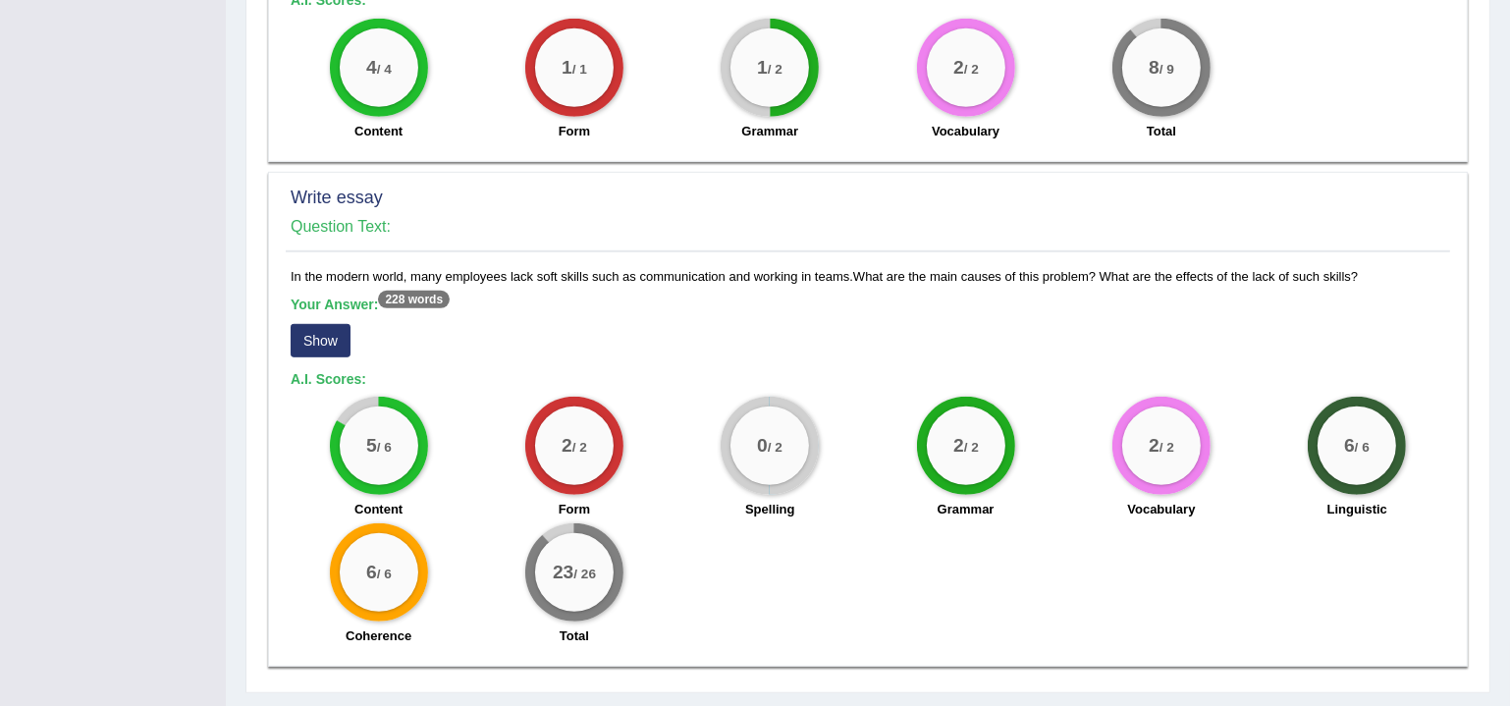
scroll to position [1323, 0]
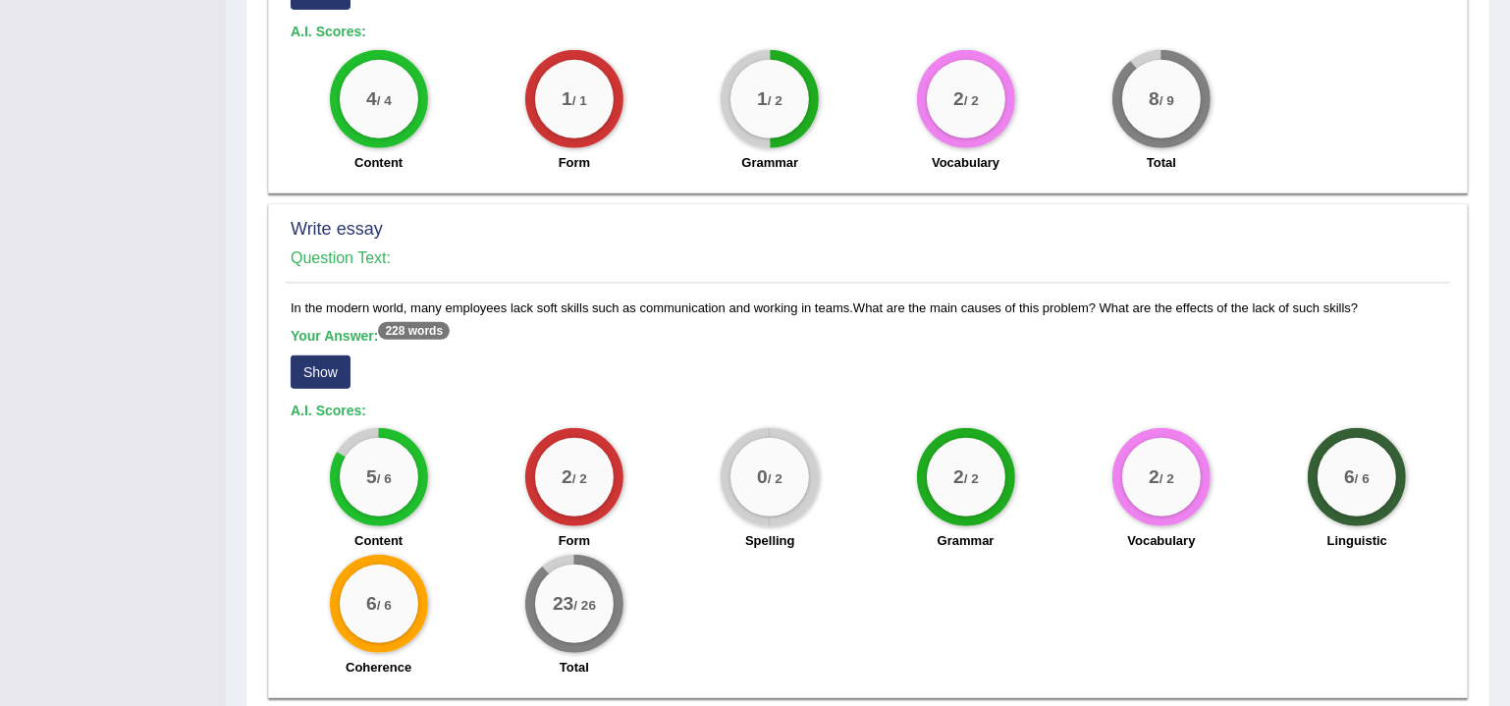
click at [1148, 106] on div "8 / 9" at bounding box center [1161, 99] width 79 height 79
click at [1148, 107] on div "8 / 9" at bounding box center [1161, 99] width 79 height 79
click at [1148, 108] on div "8 / 9" at bounding box center [1161, 99] width 79 height 79
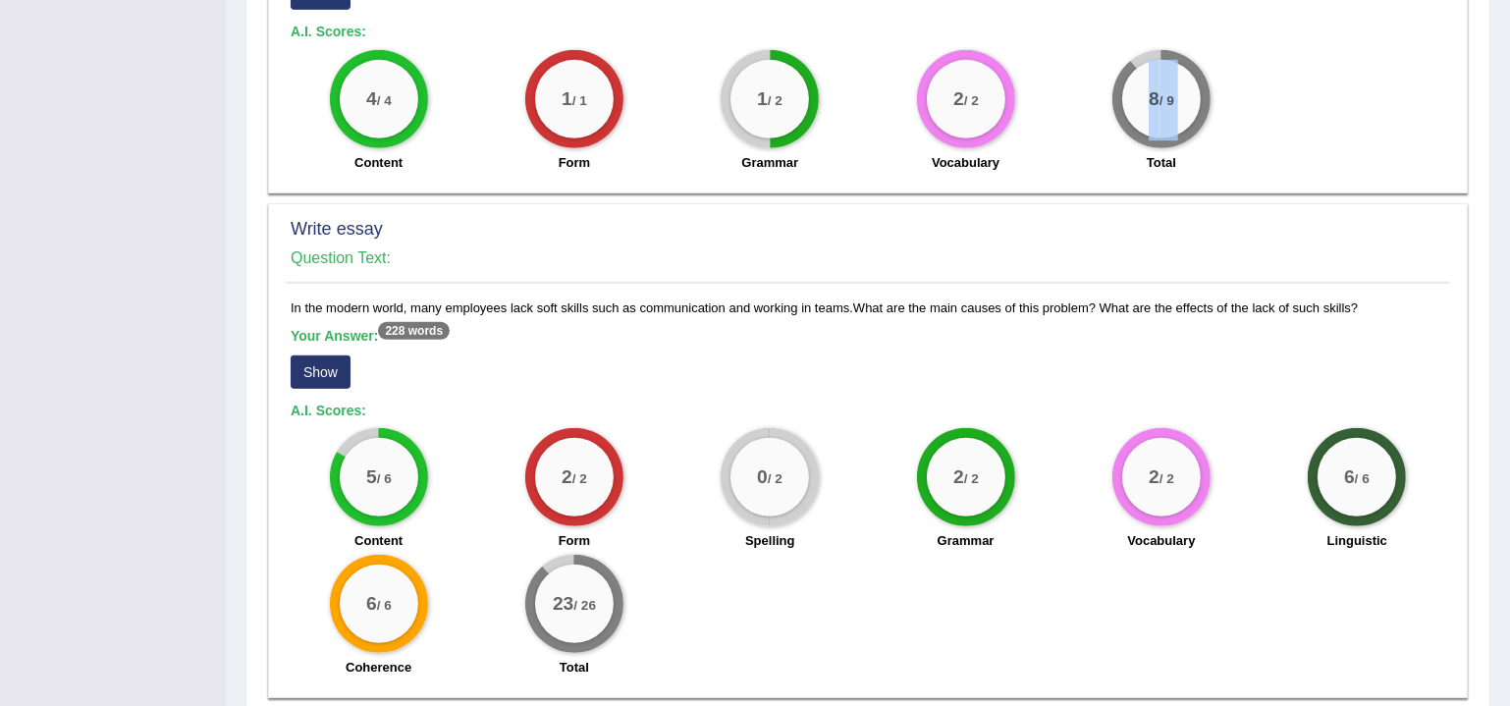
click at [1319, 99] on div "4 / 4 Content 1 / 1 Form 1 / 2 Grammar 2 / 2 Vocabulary 8 / 9 Total" at bounding box center [868, 113] width 1175 height 127
click at [1327, 100] on div "4 / 4 Content 1 / 1 Form 1 / 2 Grammar 2 / 2 Vocabulary 8 / 9 Total" at bounding box center [868, 113] width 1175 height 127
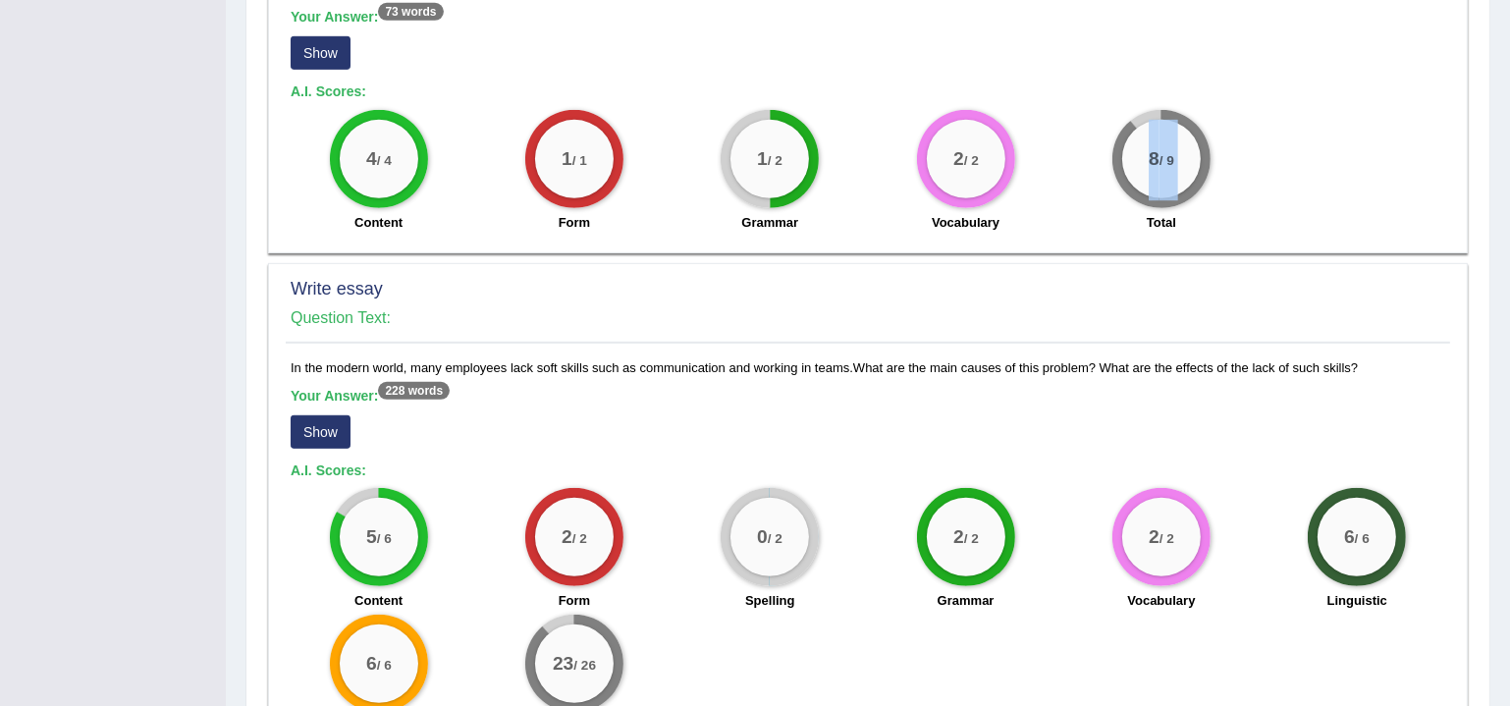
drag, startPoint x: 1207, startPoint y: 165, endPoint x: 1196, endPoint y: 165, distance: 10.8
click at [1204, 166] on div "8 / 9 Total" at bounding box center [1161, 173] width 195 height 127
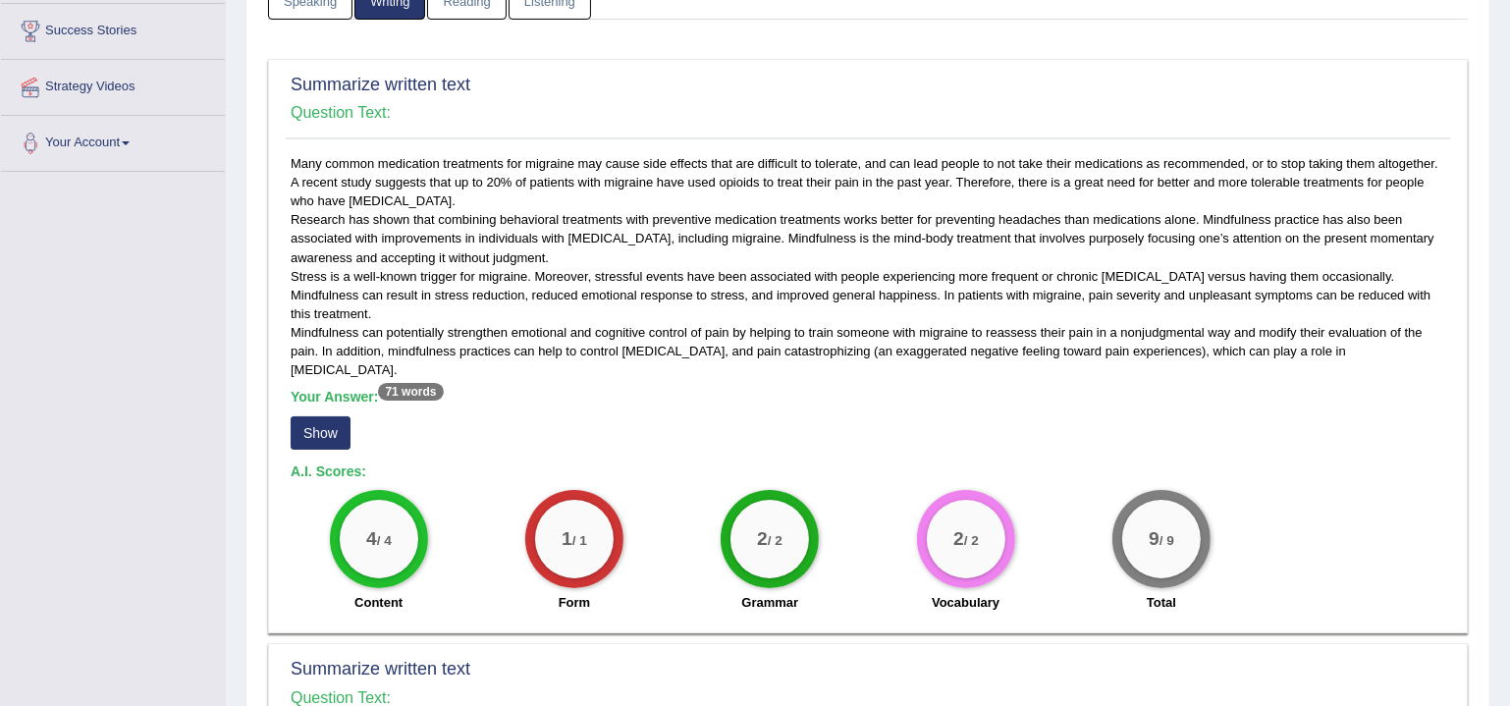
scroll to position [0, 0]
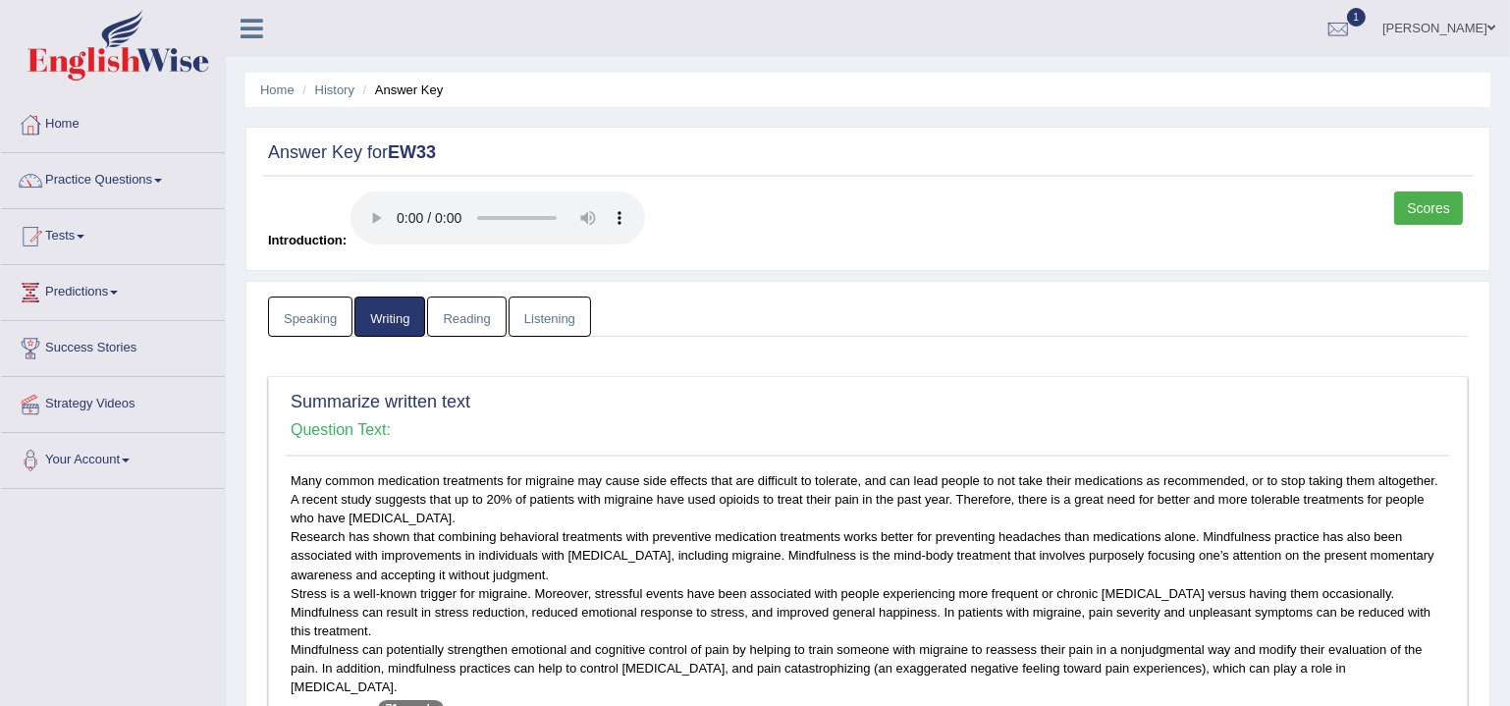
click at [557, 315] on link "Listening" at bounding box center [550, 317] width 82 height 40
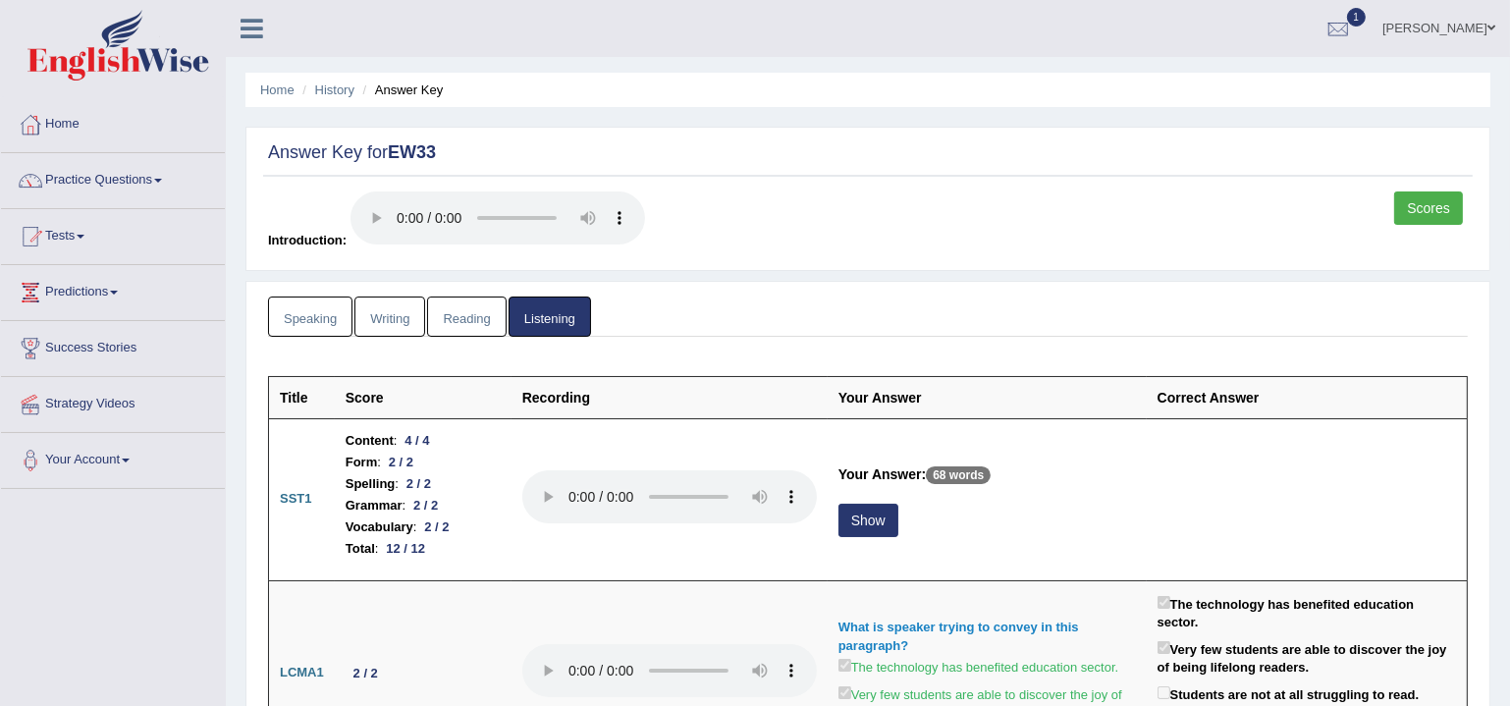
drag, startPoint x: 385, startPoint y: 330, endPoint x: 374, endPoint y: 329, distance: 10.8
click at [385, 329] on link "Writing" at bounding box center [390, 317] width 71 height 40
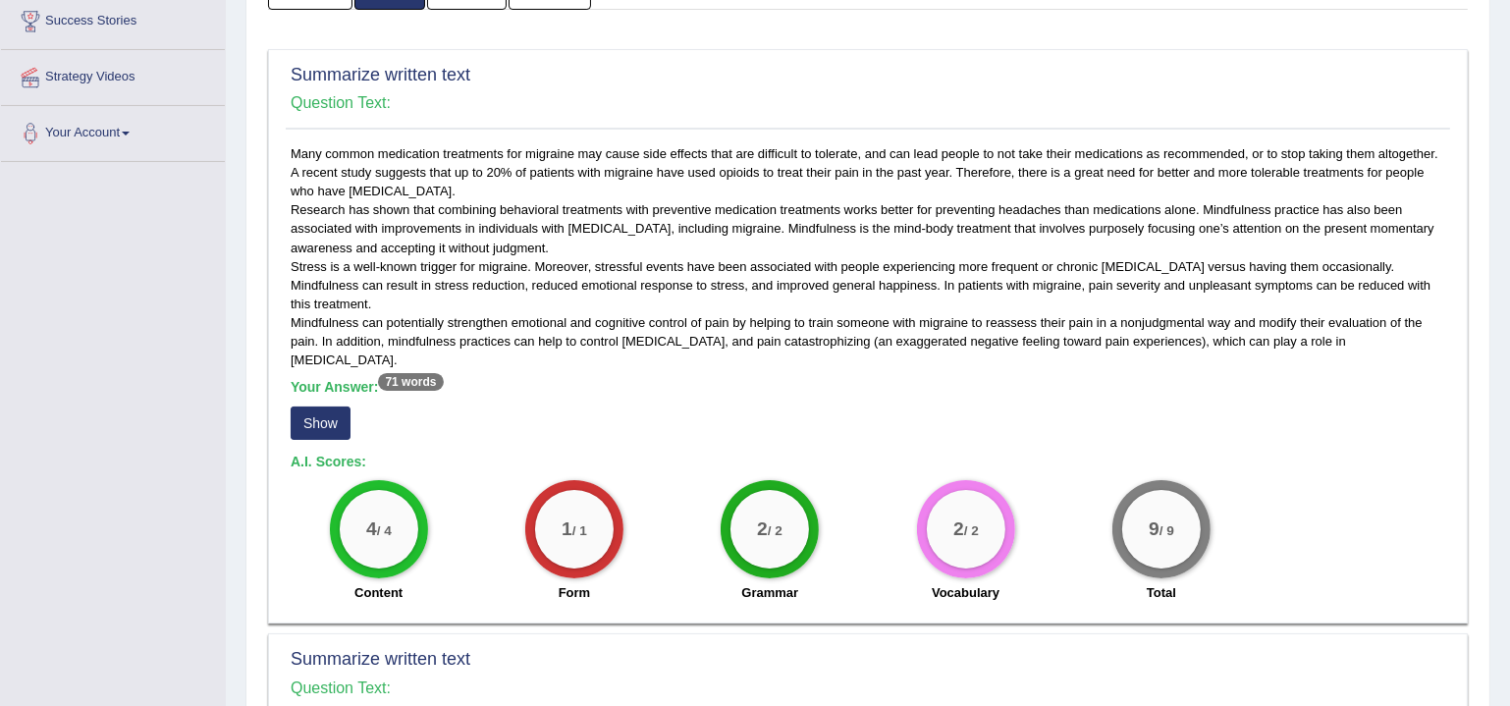
scroll to position [191, 0]
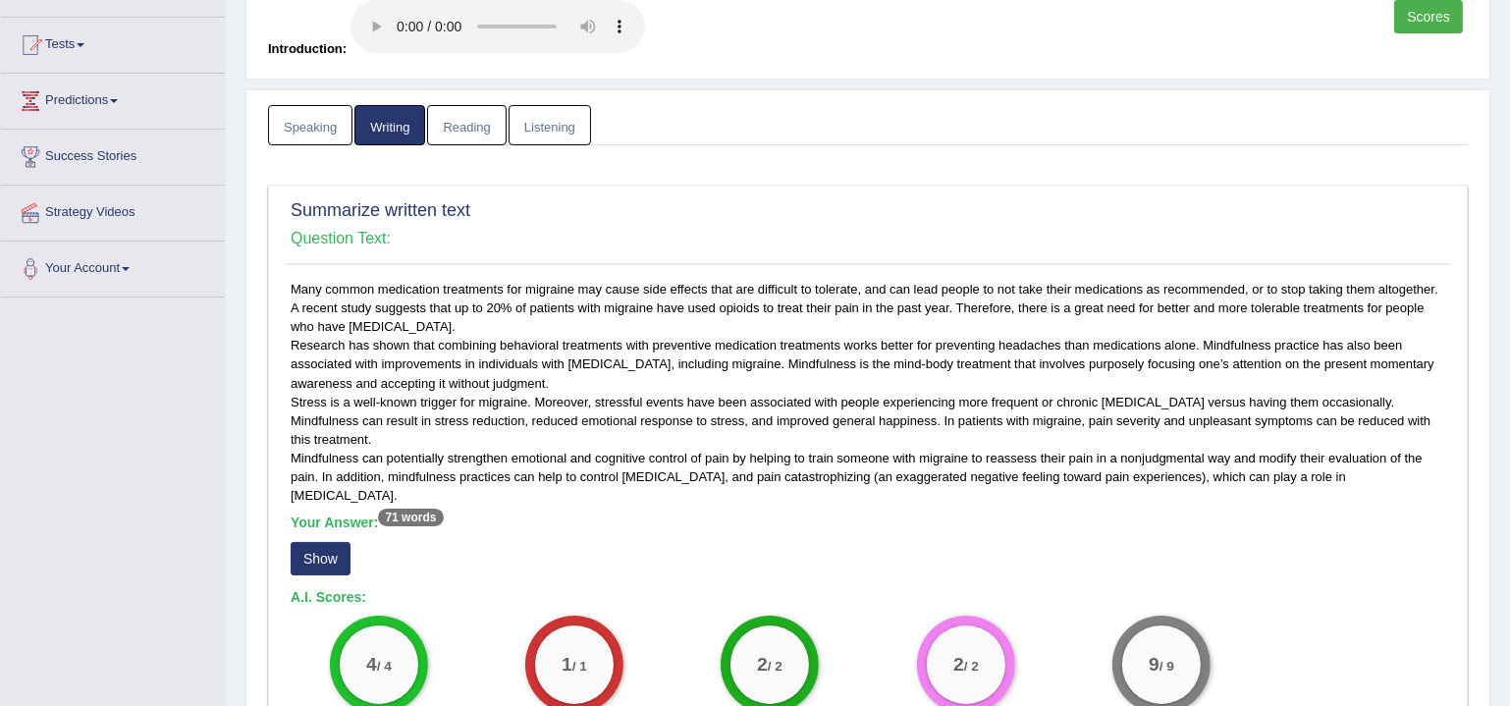
click at [306, 127] on link "Speaking" at bounding box center [310, 125] width 84 height 40
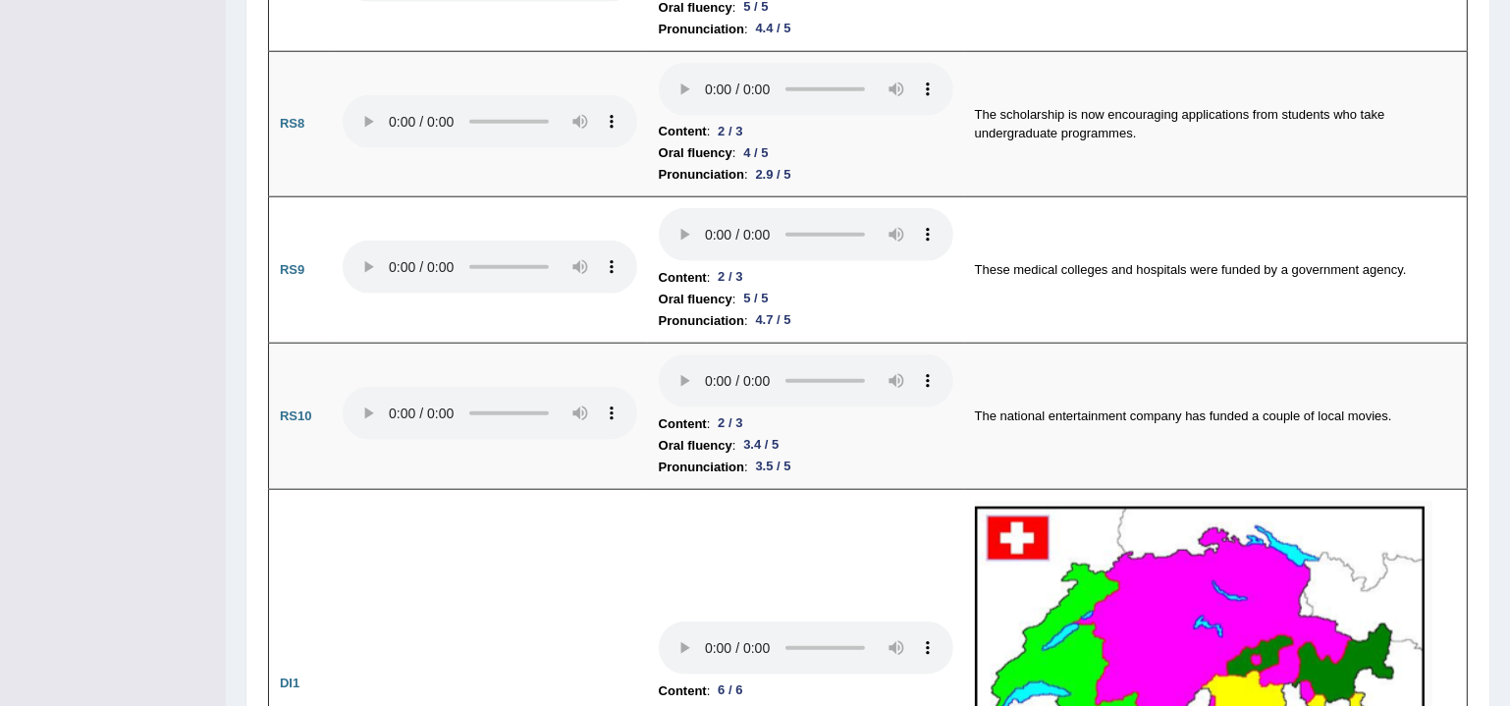
scroll to position [0, 0]
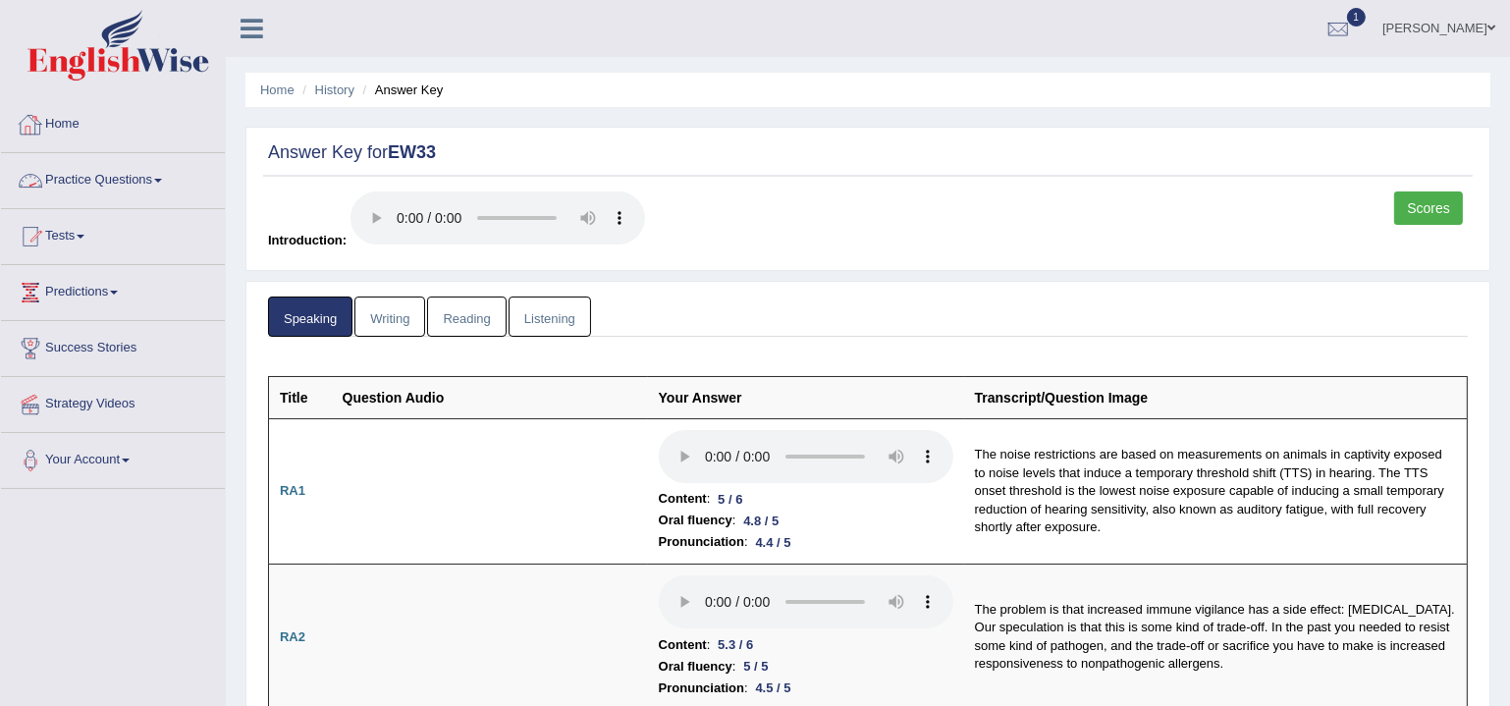
click at [66, 131] on link "Home" at bounding box center [113, 121] width 224 height 49
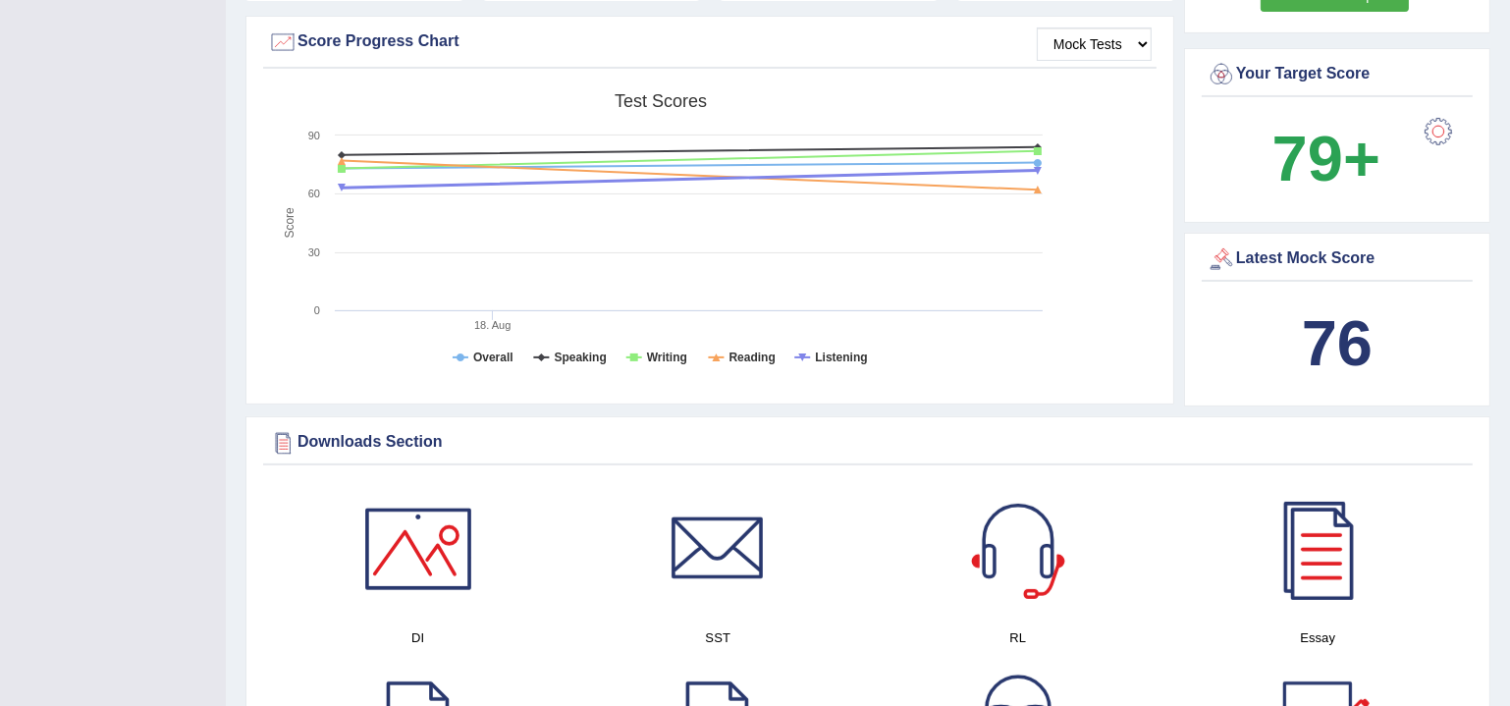
scroll to position [535, 0]
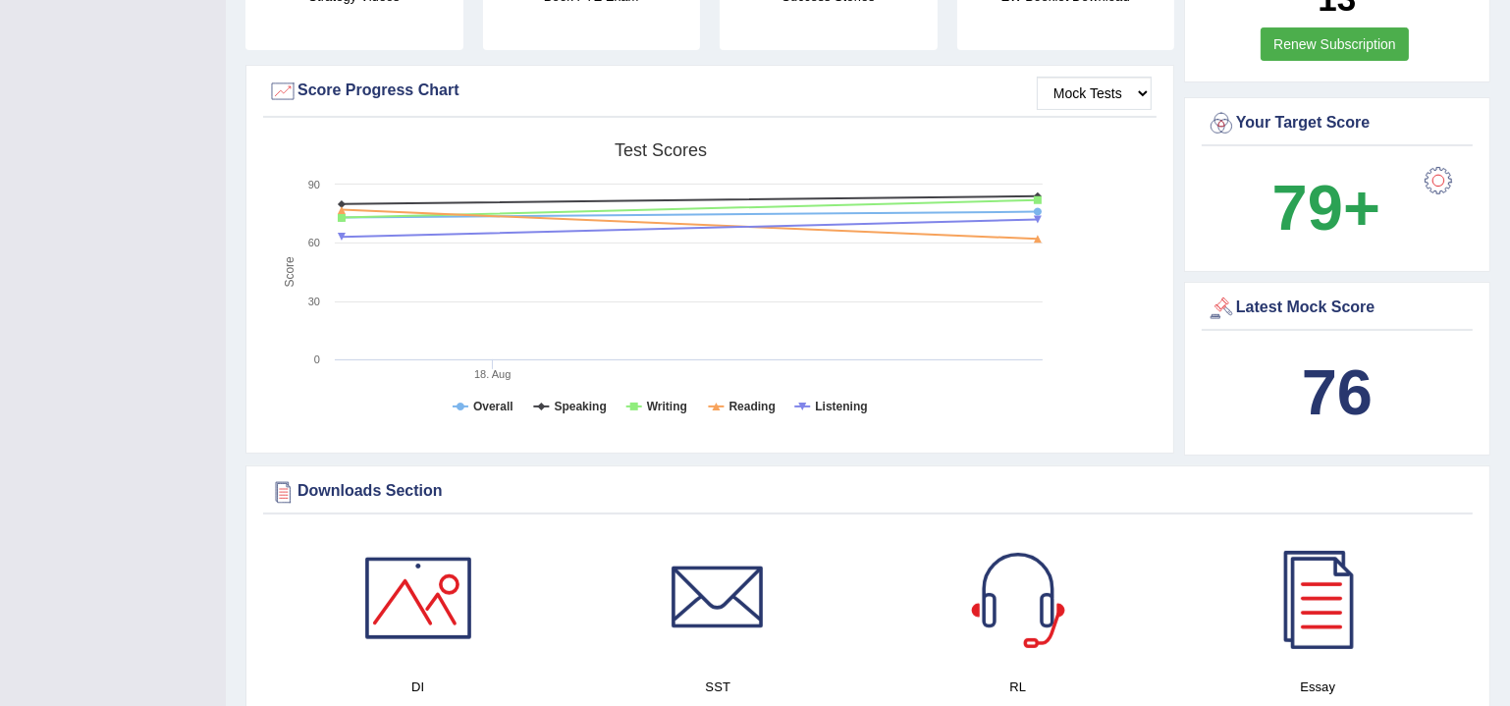
click at [1153, 152] on div "Created with Highcharts 7.1.2 Score Test scores Overall Speaking Writing Readin…" at bounding box center [710, 288] width 894 height 310
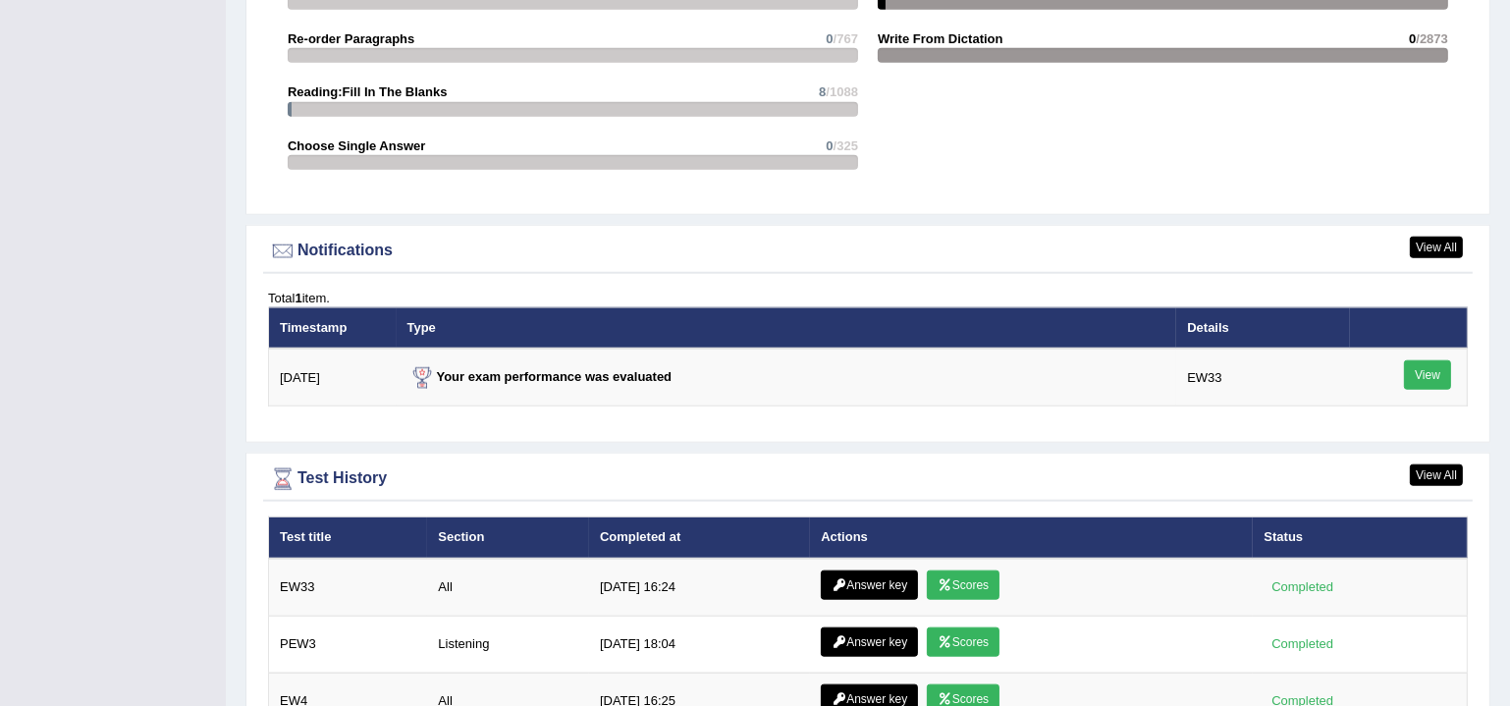
scroll to position [2397, 0]
